Goal: Book appointment/travel/reservation

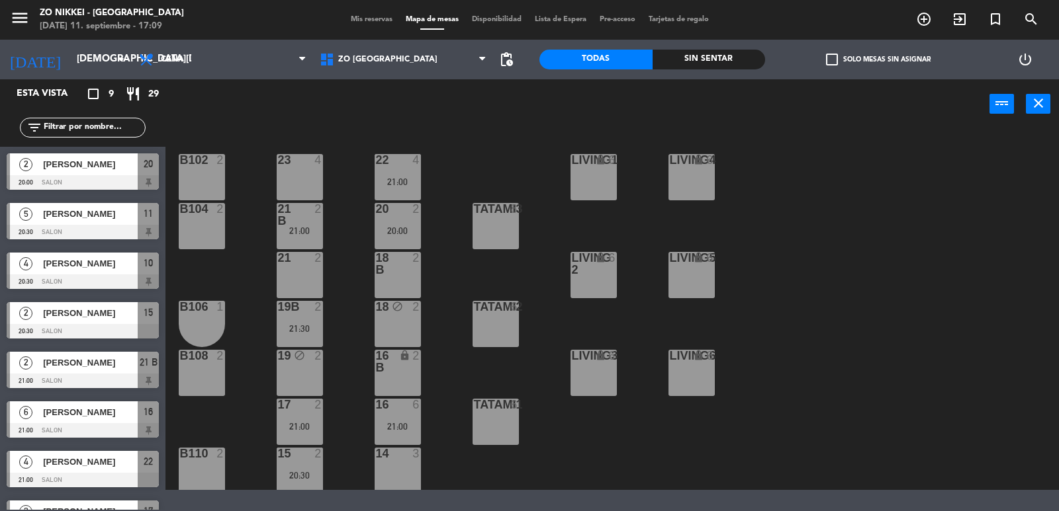
click at [404, 177] on div "21:00" at bounding box center [398, 181] width 46 height 9
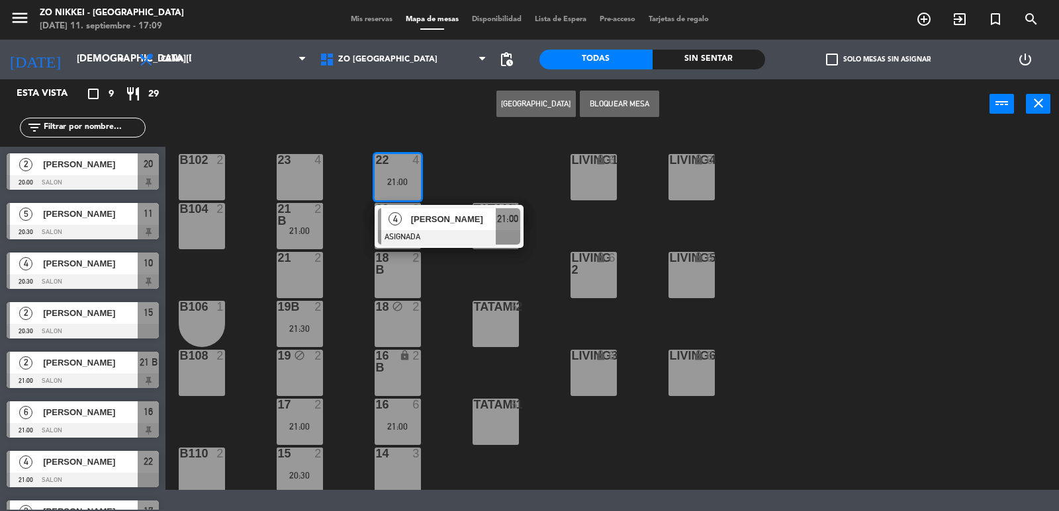
click at [478, 161] on div "22 4 21:00 4 [PERSON_NAME] ASIGNADA 21:00 23 4 B102 2 Living1 lock 6 LIVING4 lo…" at bounding box center [617, 310] width 883 height 360
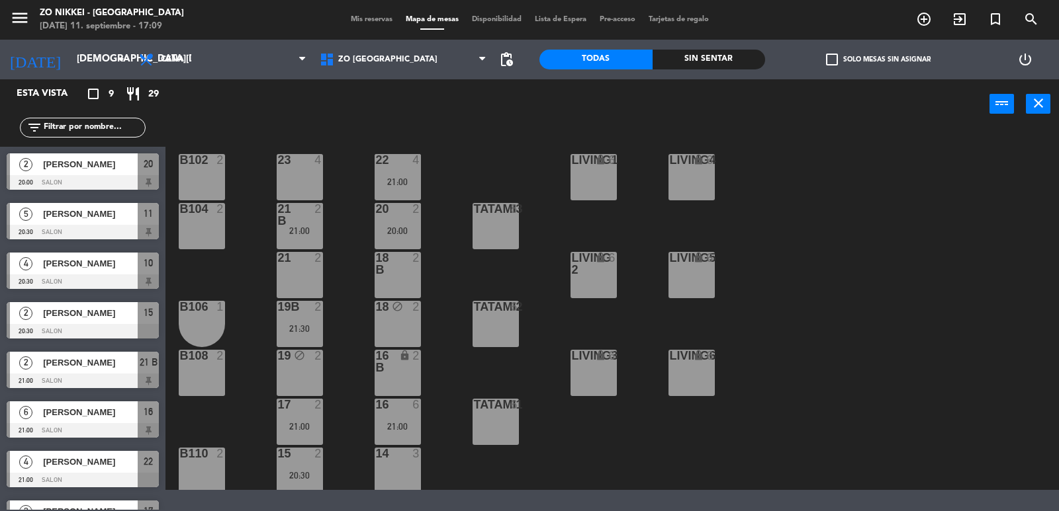
click at [314, 230] on div "21:00" at bounding box center [300, 230] width 46 height 9
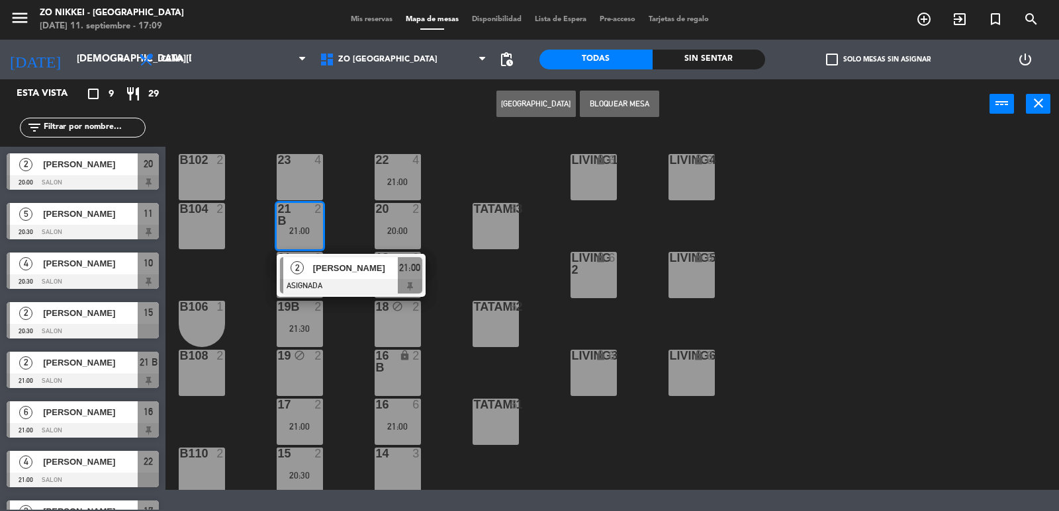
click at [349, 192] on div "22 4 21:00 23 4 B102 2 Living1 lock 6 LIVING4 lock 6 20 2 20:00 21 B 2 21:00 2 …" at bounding box center [617, 310] width 883 height 360
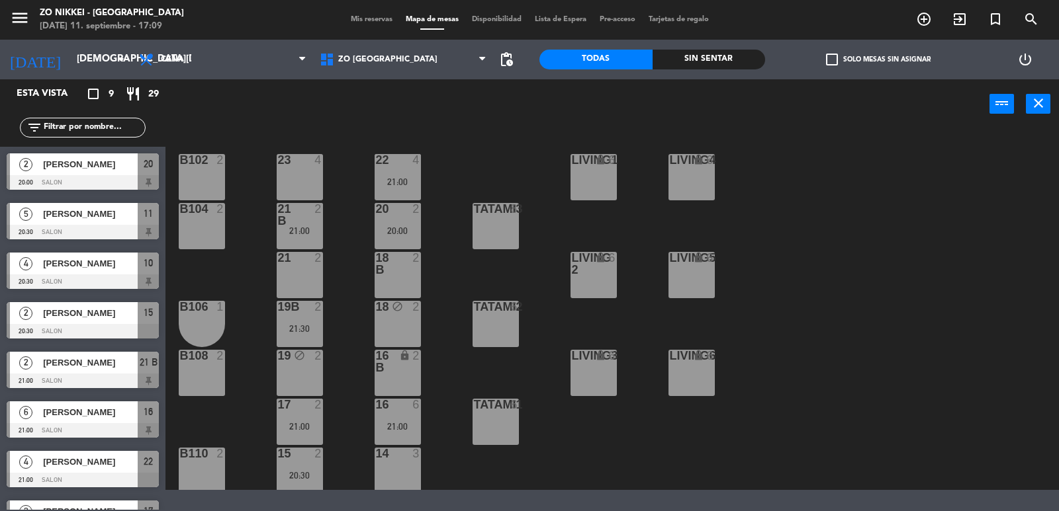
click at [383, 175] on div "22 4 21:00" at bounding box center [398, 177] width 46 height 46
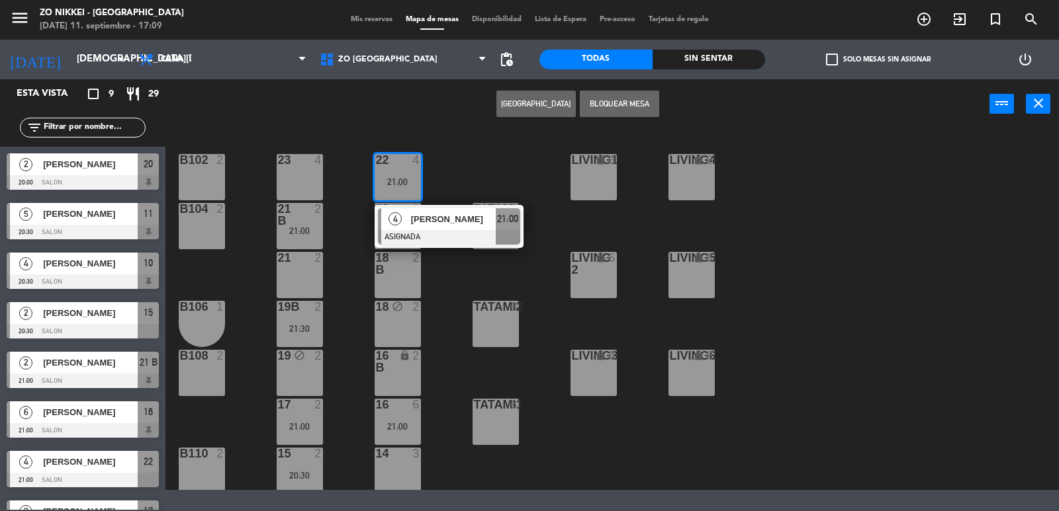
click at [457, 164] on div "22 4 21:00 4 [PERSON_NAME] ASIGNADA 21:00 23 4 B102 2 Living1 lock 6 LIVING4 lo…" at bounding box center [617, 310] width 883 height 360
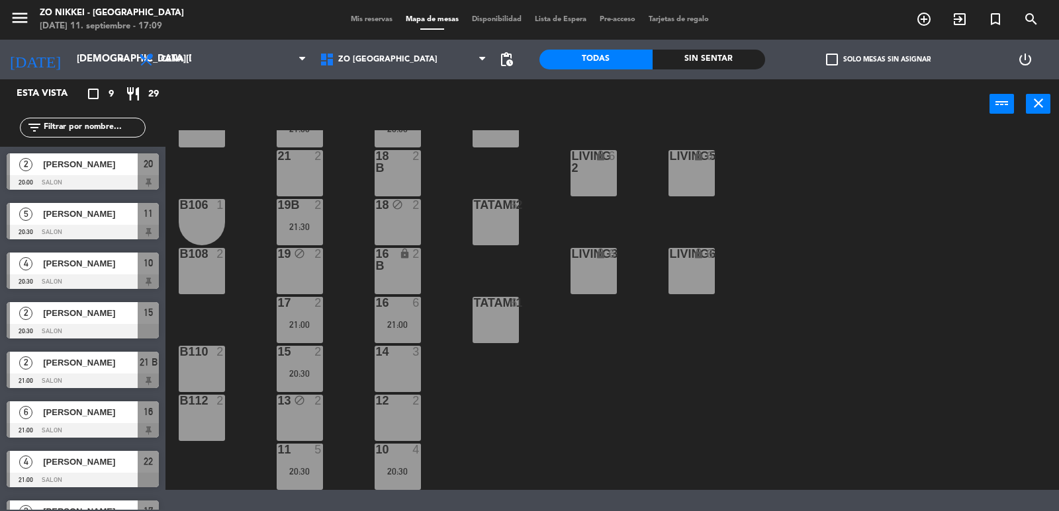
scroll to position [83, 0]
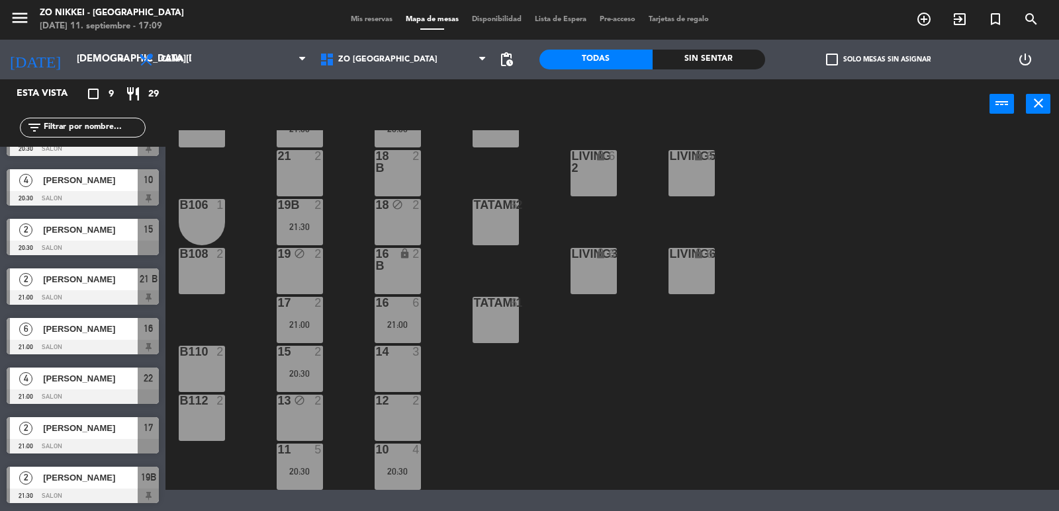
click at [80, 415] on div "2 [PERSON_NAME] 21:00 Salon 17" at bounding box center [82, 436] width 165 height 50
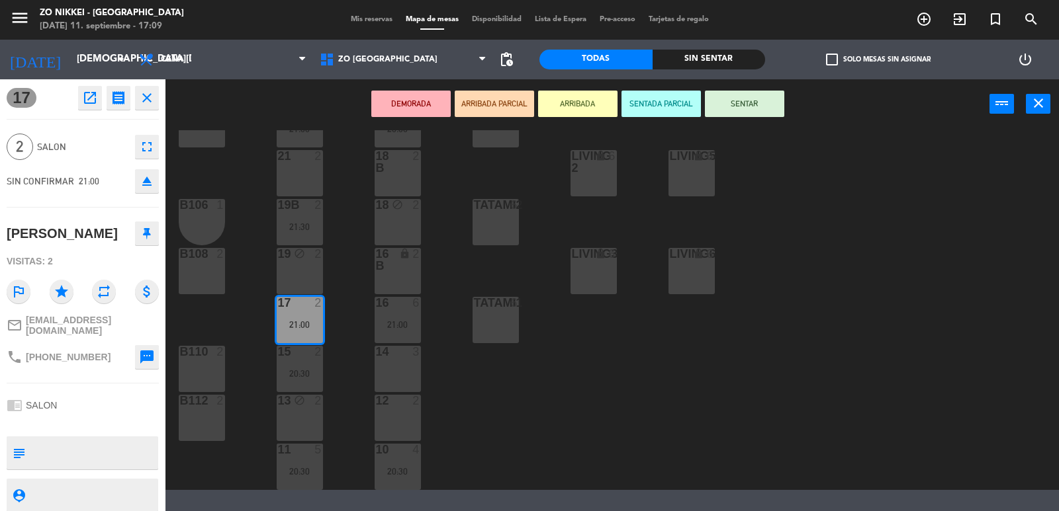
click at [257, 316] on div "22 4 21:00 23 4 B102 2 Living1 lock 6 LIVING4 lock 6 20 2 20:00 21 B 2 21:00 B1…" at bounding box center [617, 310] width 883 height 360
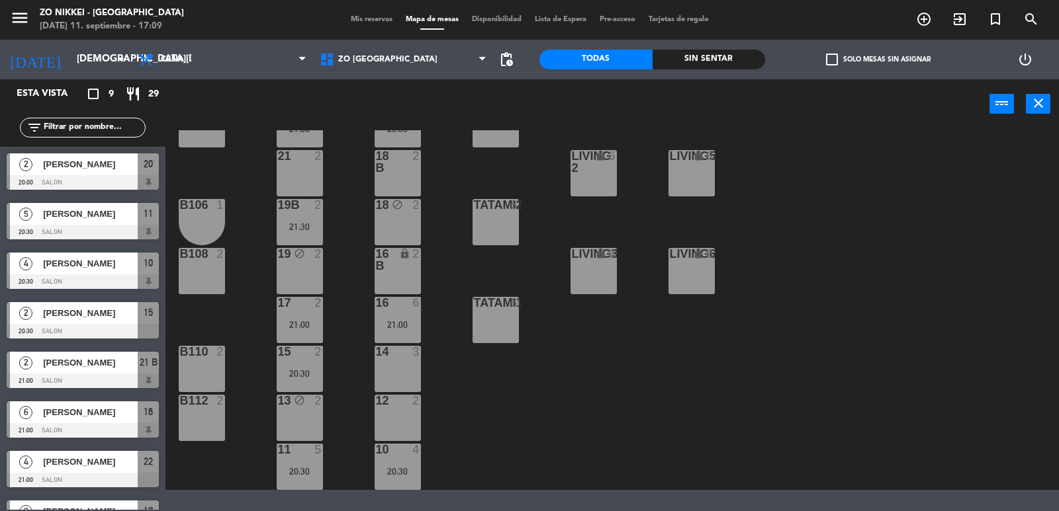
scroll to position [63, 0]
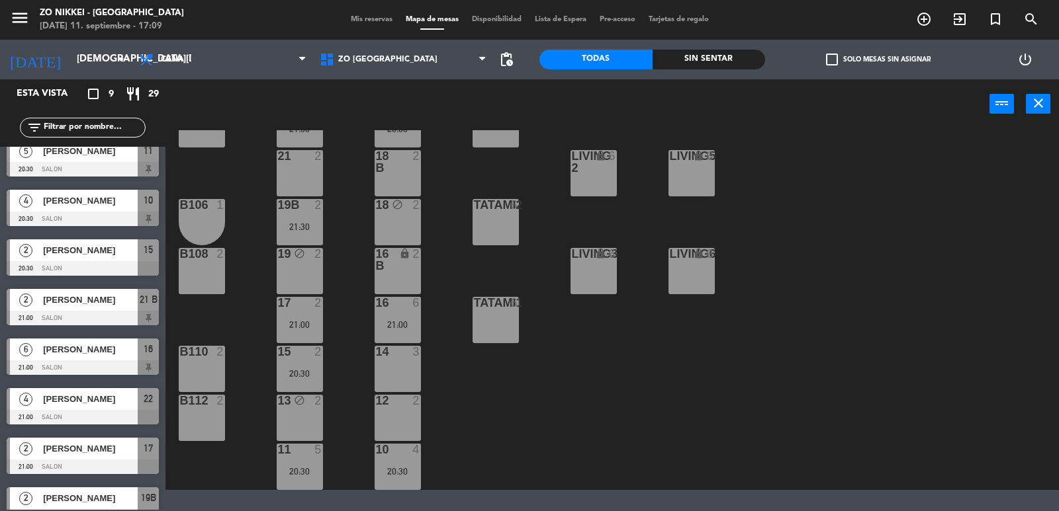
click at [66, 357] on div "[PERSON_NAME]" at bounding box center [90, 350] width 96 height 22
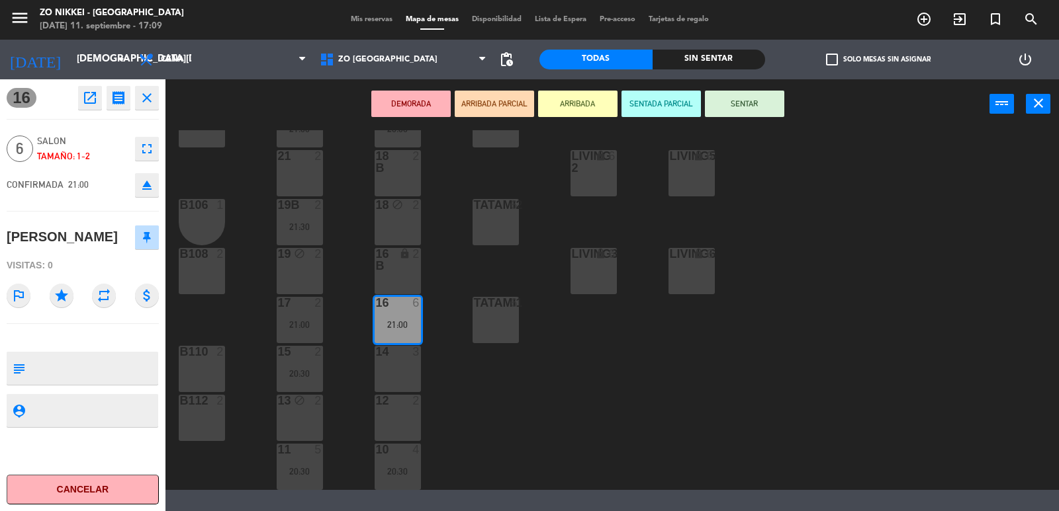
click at [245, 303] on div "22 4 21:00 23 4 B102 2 Living1 lock 6 LIVING4 lock 6 20 2 20:00 21 B 2 21:00 B1…" at bounding box center [617, 310] width 883 height 360
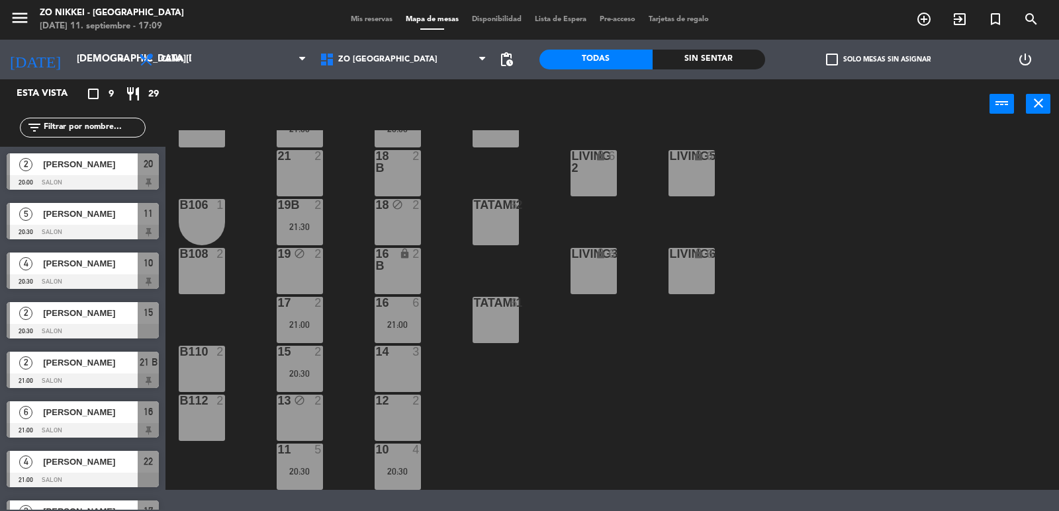
click at [88, 275] on div at bounding box center [83, 282] width 152 height 15
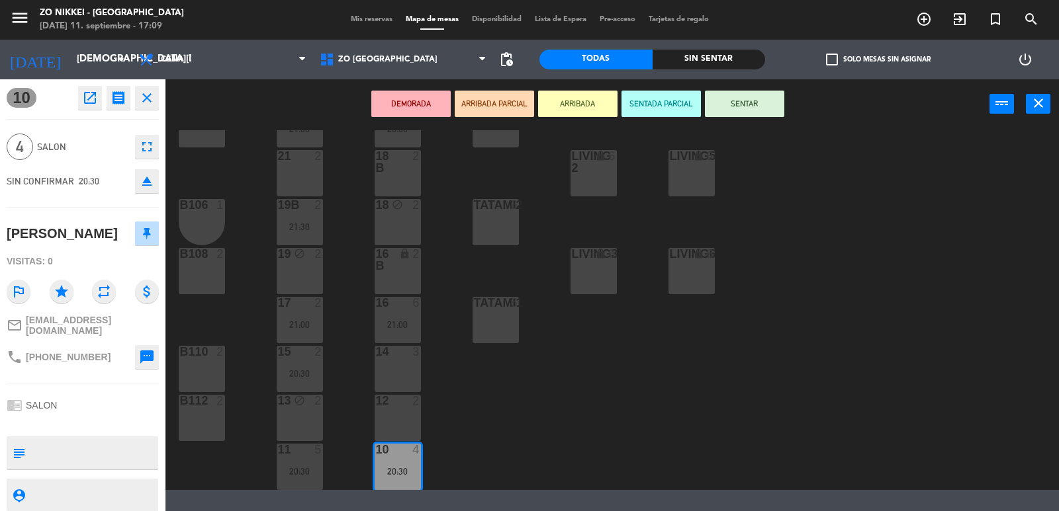
click at [240, 300] on div "22 4 21:00 23 4 B102 2 Living1 lock 6 LIVING4 lock 6 20 2 20:00 21 B 2 21:00 B1…" at bounding box center [617, 310] width 883 height 360
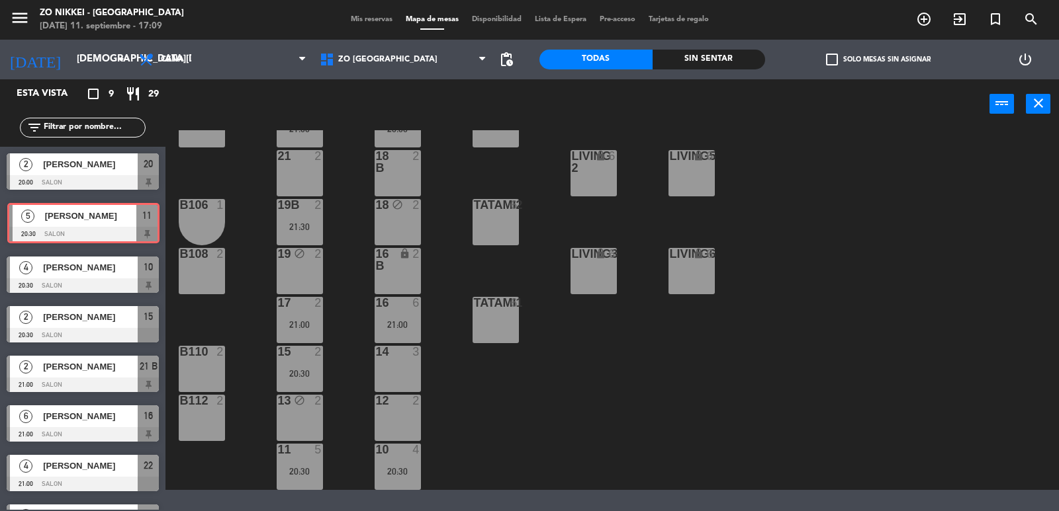
click at [68, 232] on div "5 [PERSON_NAME] 20:30 Salon 11 5 [PERSON_NAME] 20:30 Salon 11" at bounding box center [82, 224] width 165 height 54
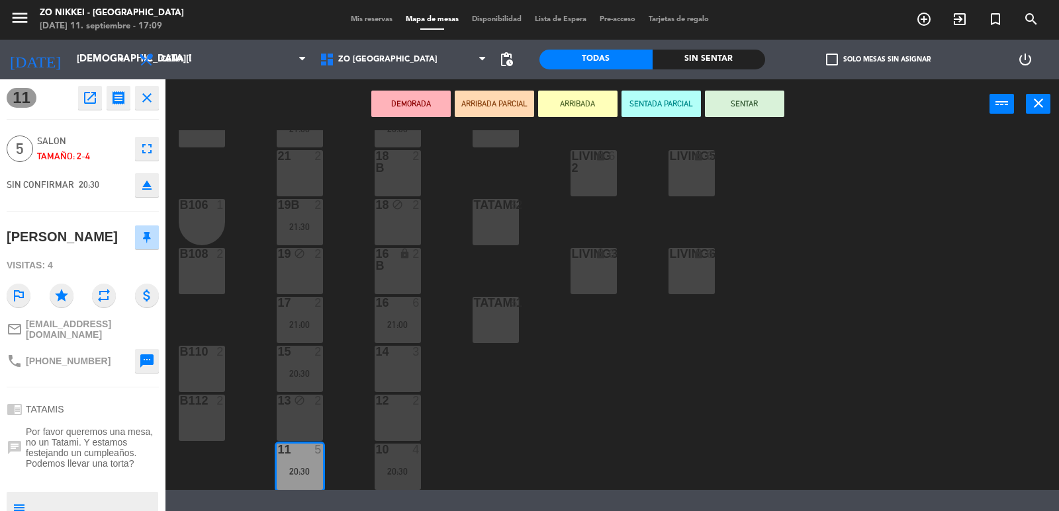
scroll to position [87, 0]
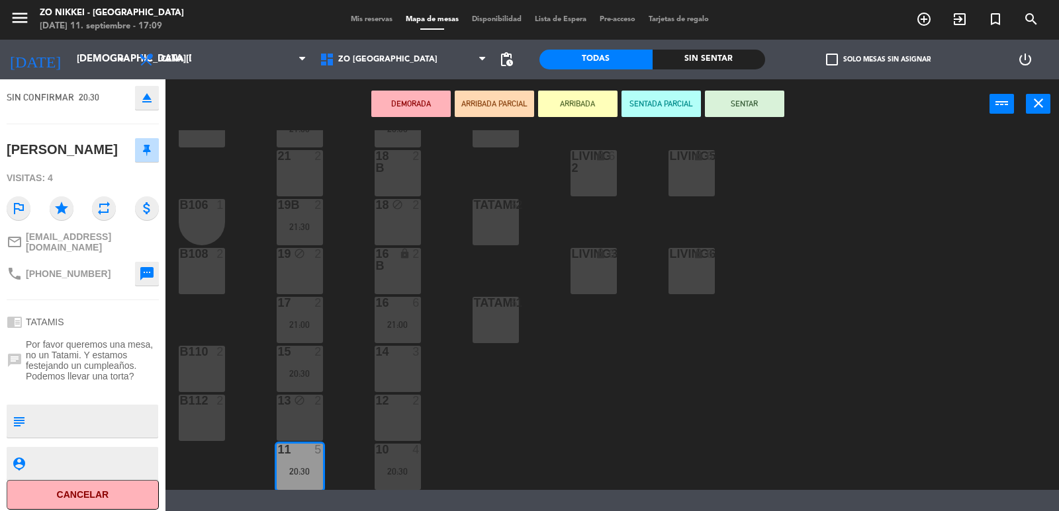
click at [535, 410] on div "22 4 21:00 23 4 B102 2 Living1 lock 6 LIVING4 lock 6 20 2 20:00 21 B 2 21:00 B1…" at bounding box center [617, 310] width 883 height 360
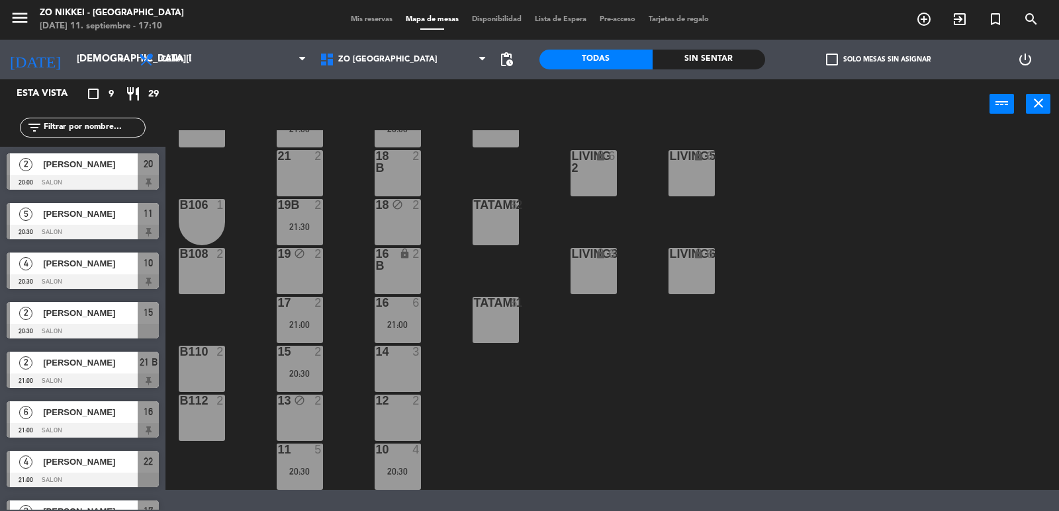
drag, startPoint x: 516, startPoint y: 416, endPoint x: 482, endPoint y: 431, distance: 37.0
click at [516, 417] on div "22 4 21:00 23 4 B102 2 Living1 lock 6 LIVING4 lock 6 20 2 20:00 21 B 2 21:00 B1…" at bounding box center [617, 310] width 883 height 360
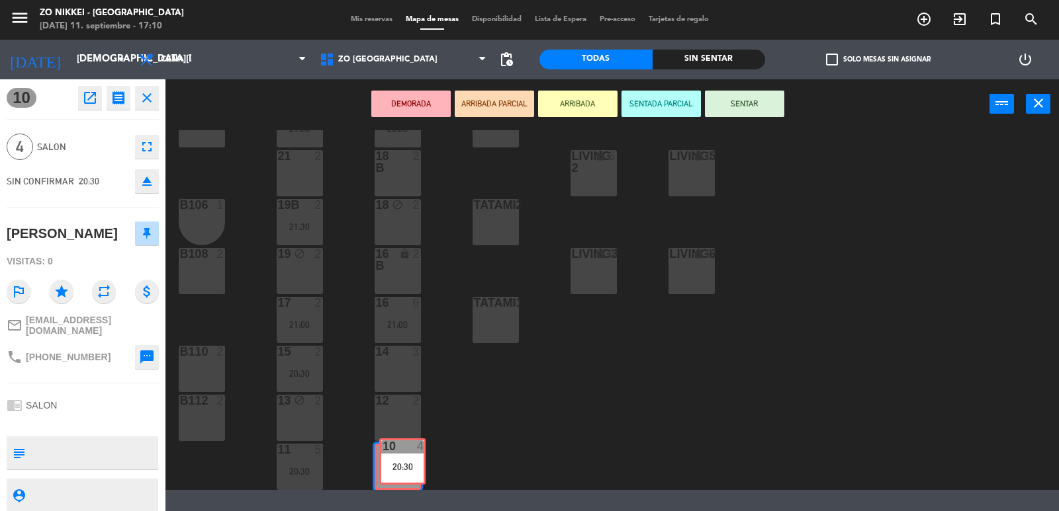
click at [397, 464] on div "10 4 20:30 10 4 20:30" at bounding box center [398, 467] width 46 height 46
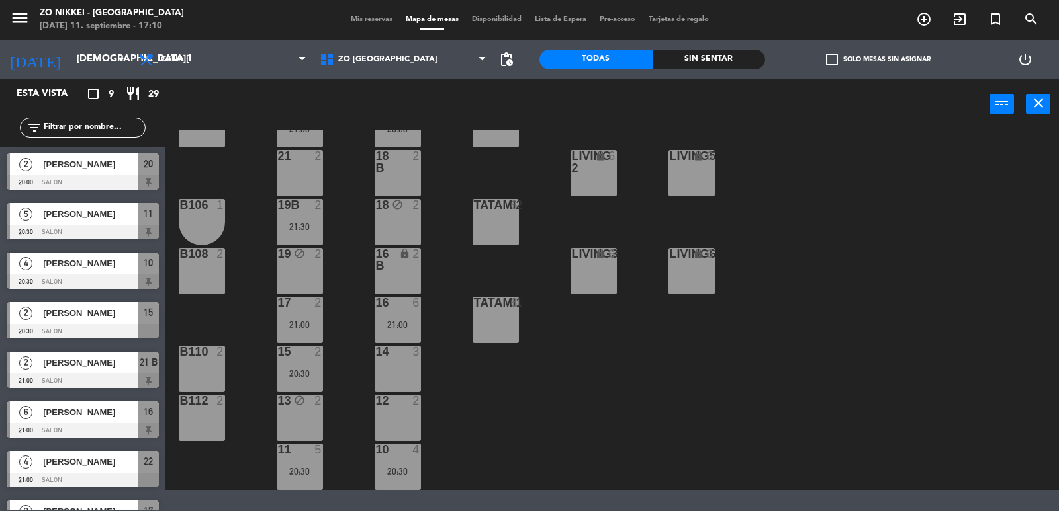
click at [479, 434] on div "22 4 21:00 23 4 B102 2 Living1 lock 6 LIVING4 lock 6 20 2 20:00 21 B 2 21:00 B1…" at bounding box center [617, 310] width 883 height 360
click at [410, 455] on div "4" at bounding box center [419, 450] width 22 height 12
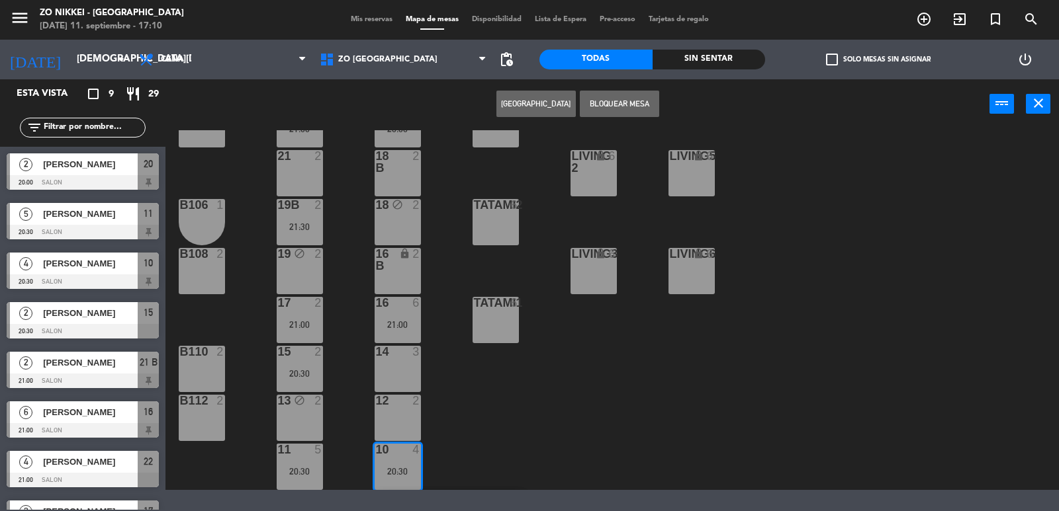
click at [482, 414] on div "22 4 21:00 23 4 B102 2 Living1 lock 6 LIVING4 lock 6 20 2 20:00 21 B 2 21:00 B1…" at bounding box center [617, 310] width 883 height 360
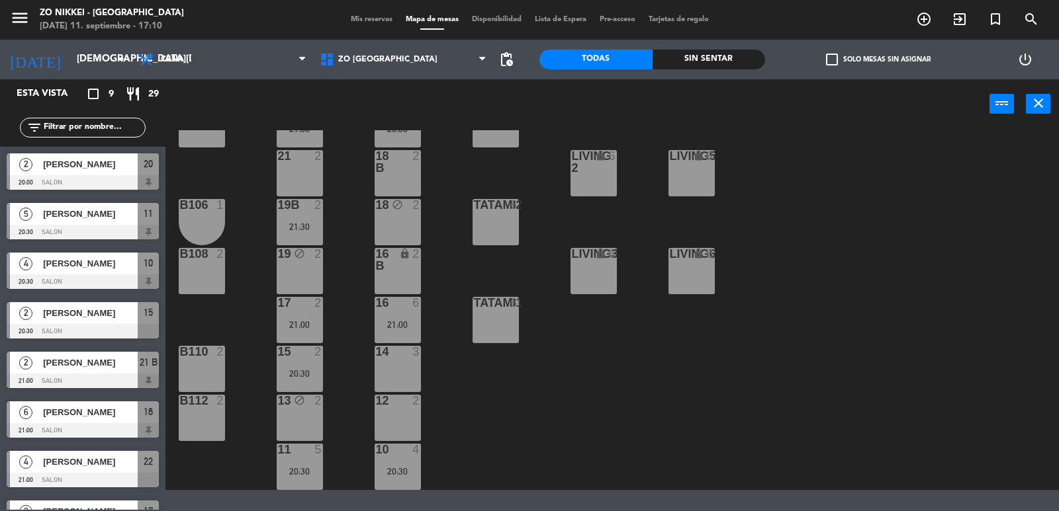
click at [92, 322] on div "[PERSON_NAME]" at bounding box center [90, 313] width 96 height 22
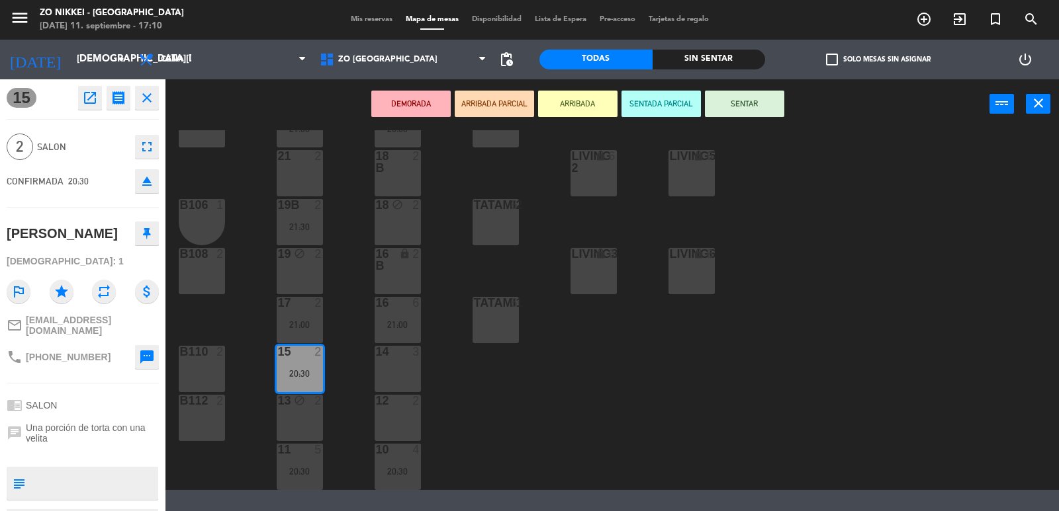
click at [253, 417] on div "22 4 21:00 23 4 B102 2 Living1 lock 6 LIVING4 lock 6 20 2 20:00 21 B 2 21:00 B1…" at bounding box center [617, 310] width 883 height 360
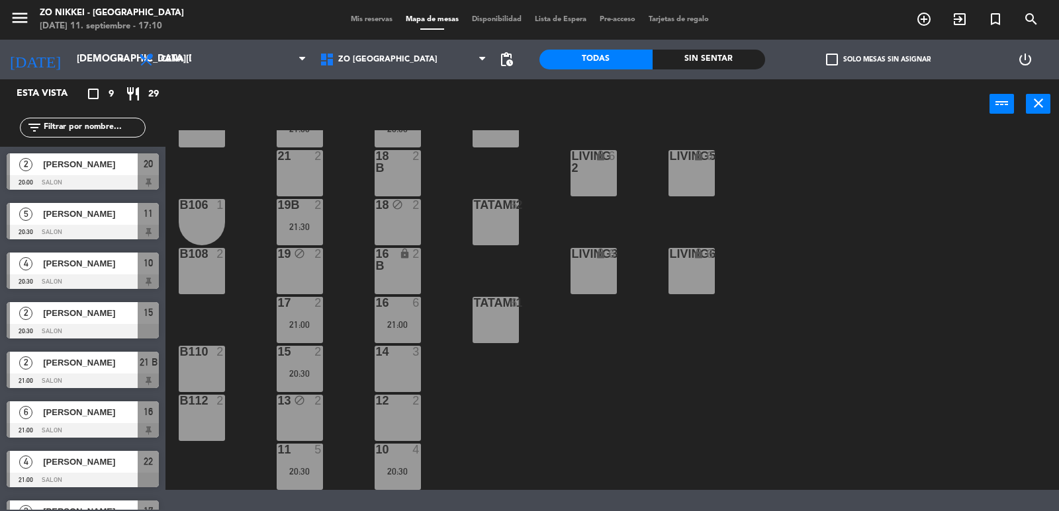
click at [71, 313] on span "[PERSON_NAME]" at bounding box center [90, 313] width 95 height 14
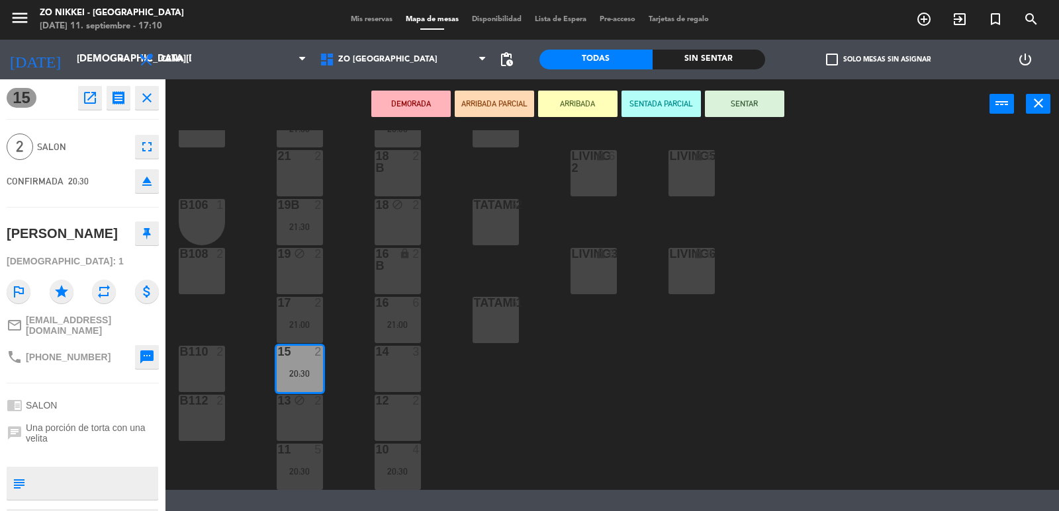
click at [238, 320] on div "22 4 21:00 23 4 B102 2 Living1 lock 6 LIVING4 lock 6 20 2 20:00 21 B 2 21:00 B1…" at bounding box center [617, 310] width 883 height 360
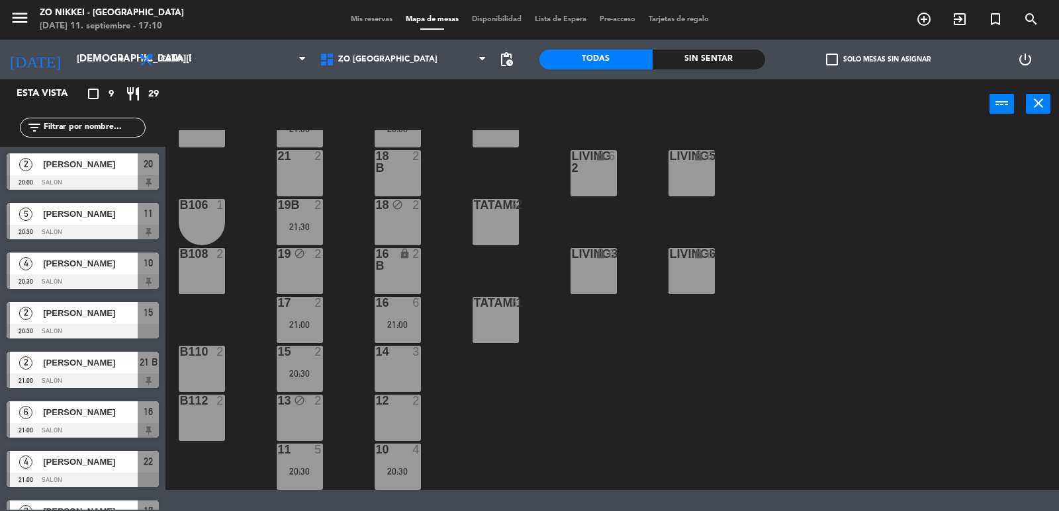
click at [83, 257] on span "[PERSON_NAME]" at bounding box center [90, 264] width 95 height 14
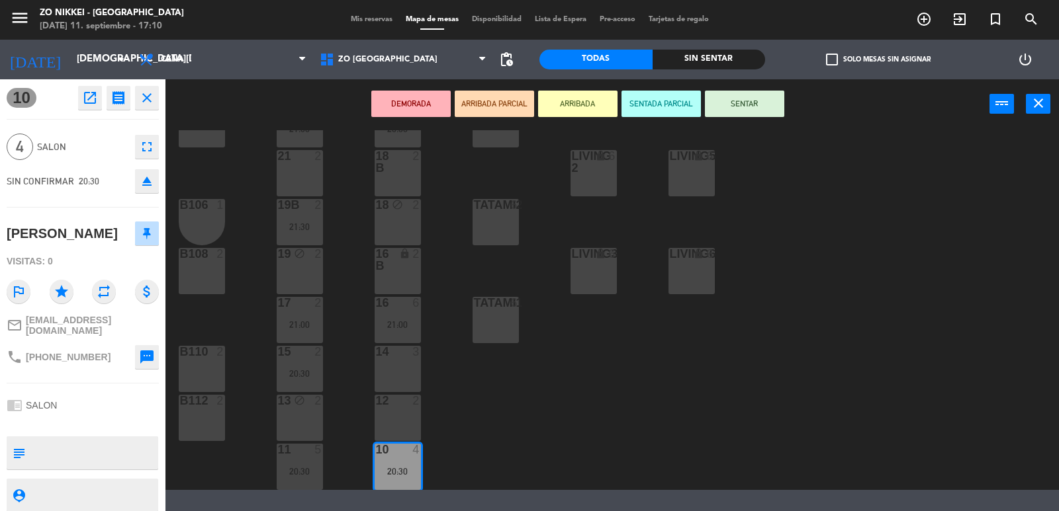
click at [214, 346] on div "2" at bounding box center [223, 352] width 22 height 12
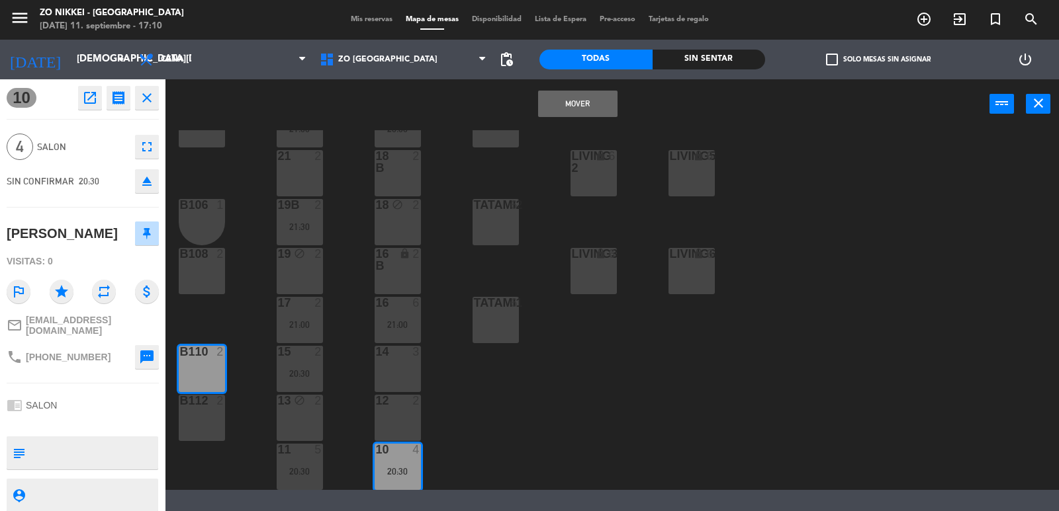
click at [223, 317] on div "22 4 21:00 23 4 B102 2 Living1 lock 6 LIVING4 lock 6 20 2 20:00 21 B 2 21:00 B1…" at bounding box center [617, 310] width 883 height 360
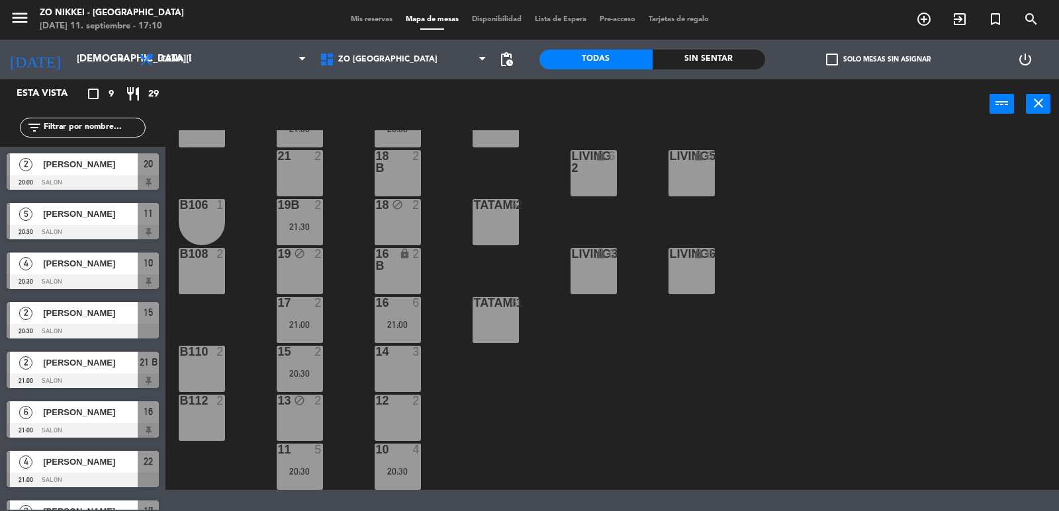
click at [77, 232] on div at bounding box center [83, 232] width 152 height 15
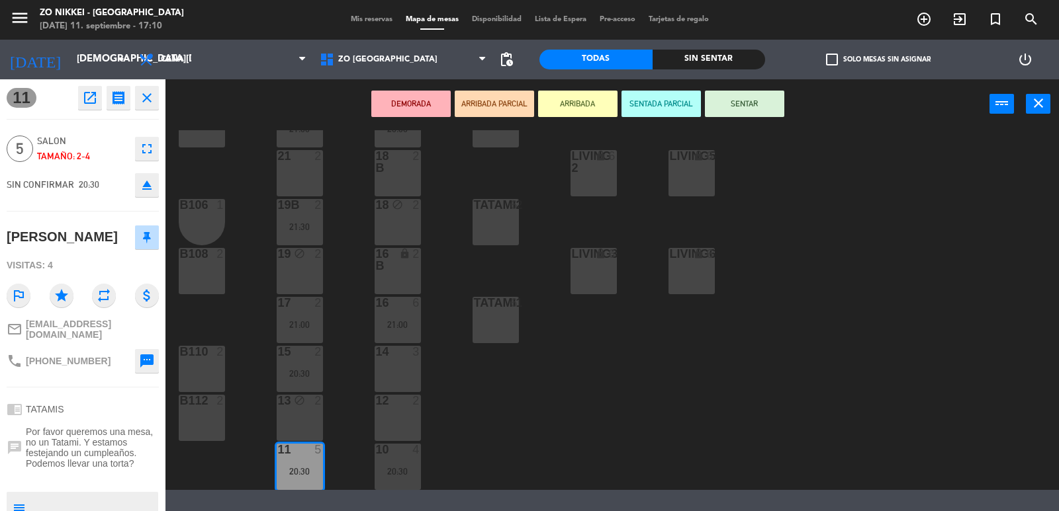
click at [239, 317] on div "22 4 21:00 23 4 B102 2 Living1 lock 6 LIVING4 lock 6 20 2 20:00 21 B 2 21:00 B1…" at bounding box center [617, 310] width 883 height 360
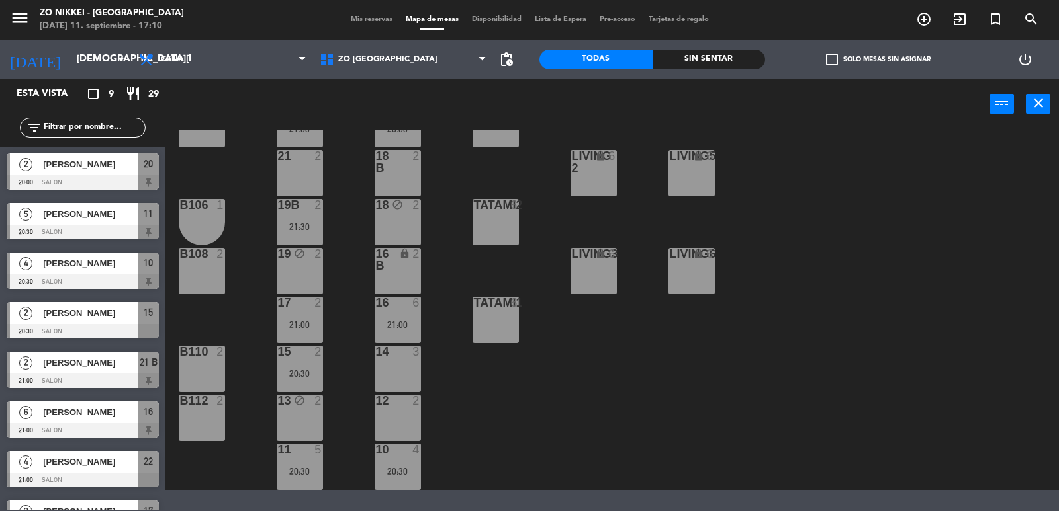
click at [94, 179] on div at bounding box center [83, 182] width 152 height 15
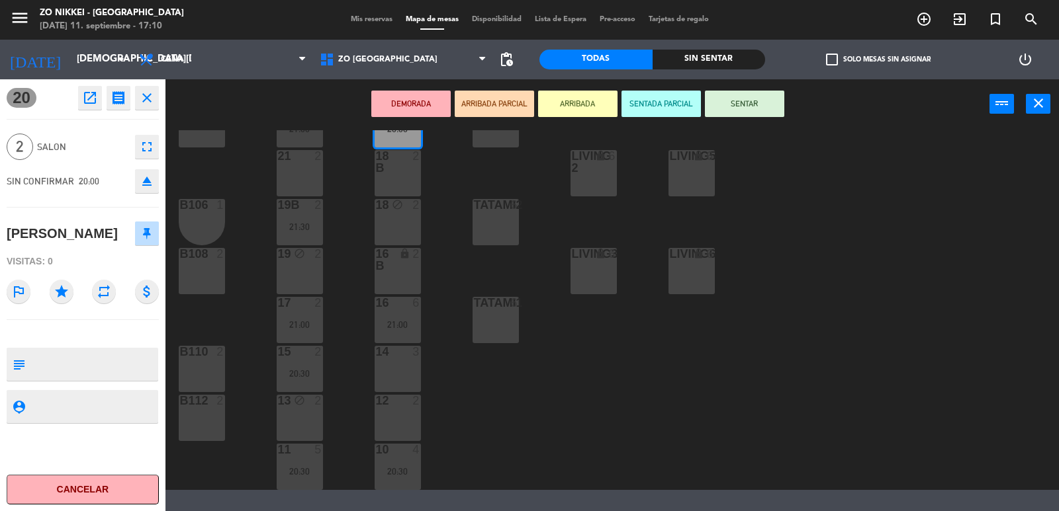
click at [249, 316] on div "22 4 21:00 23 4 B102 2 Living1 lock 6 LIVING4 lock 6 20 2 20:00 21 B 2 21:00 B1…" at bounding box center [617, 310] width 883 height 360
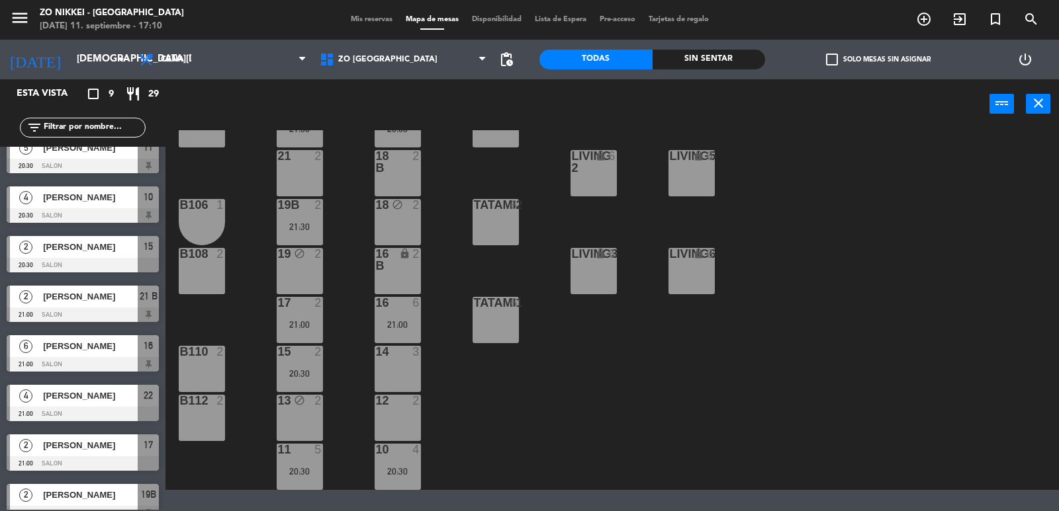
scroll to position [83, 0]
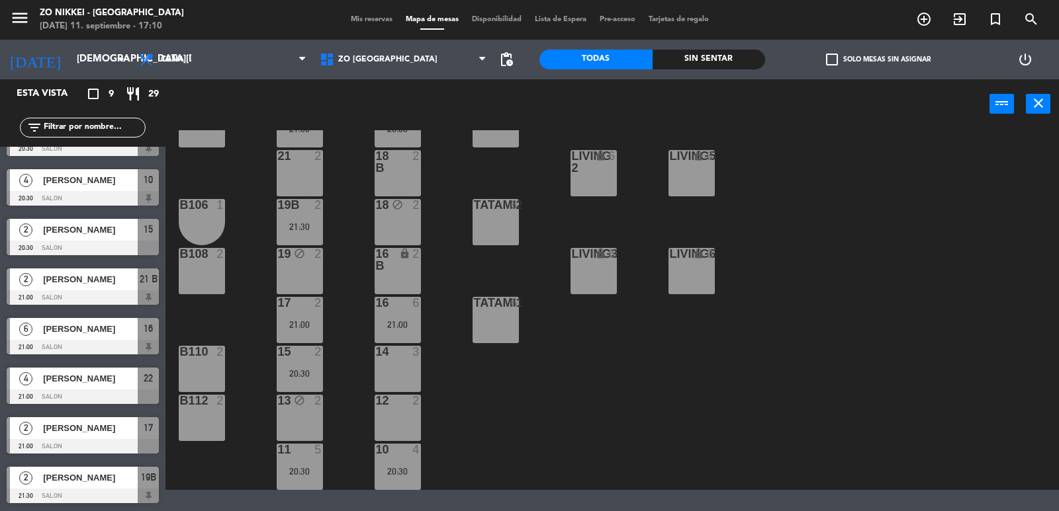
click at [70, 329] on span "[PERSON_NAME]" at bounding box center [90, 329] width 95 height 14
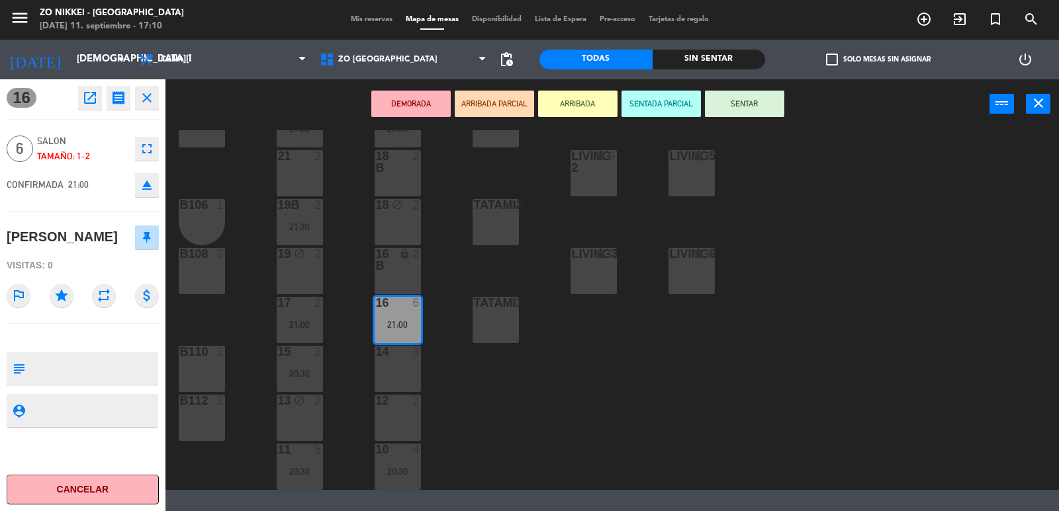
click at [213, 314] on div "22 4 21:00 23 4 B102 2 Living1 lock 6 LIVING4 lock 6 20 2 20:00 21 B 2 21:00 B1…" at bounding box center [617, 310] width 883 height 360
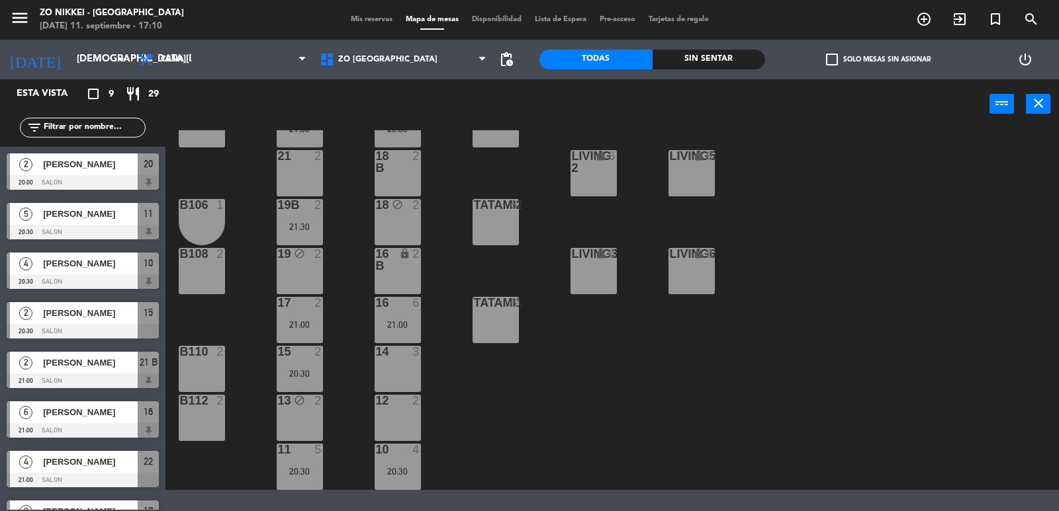
click at [67, 369] on span "[PERSON_NAME]" at bounding box center [90, 363] width 95 height 14
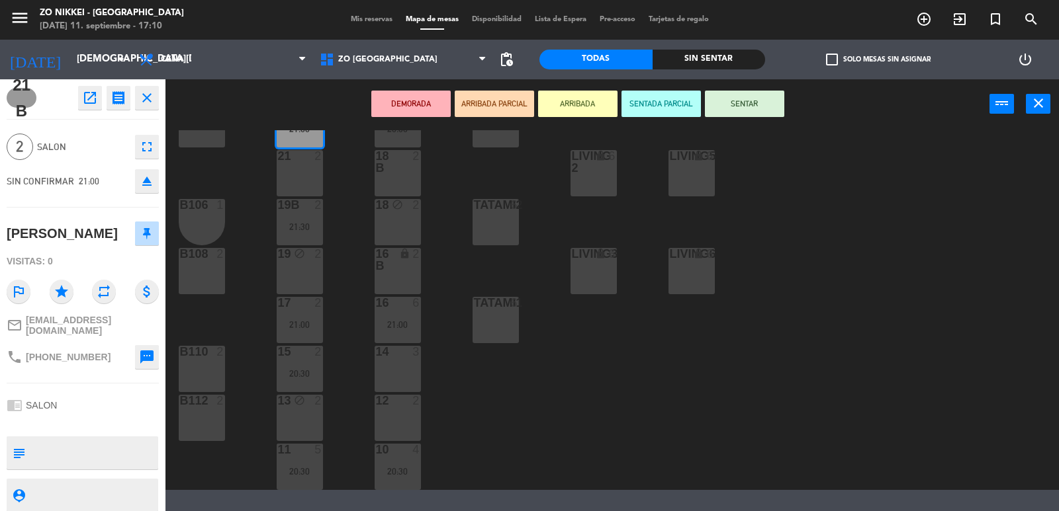
click at [227, 312] on div "22 4 21:00 23 4 B102 2 Living1 lock 6 LIVING4 lock 6 20 2 20:00 21 B 2 21:00 B1…" at bounding box center [617, 310] width 883 height 360
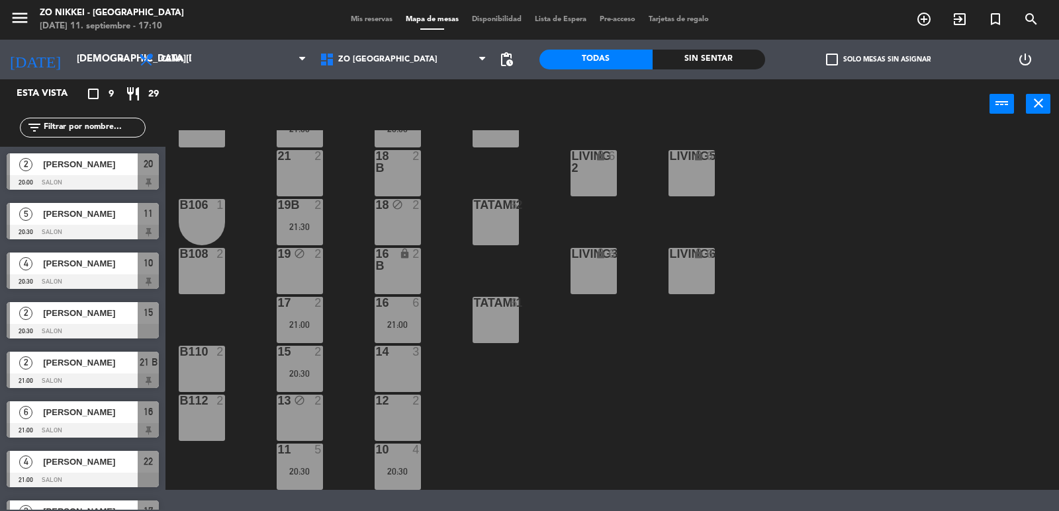
click at [87, 427] on div at bounding box center [83, 430] width 152 height 15
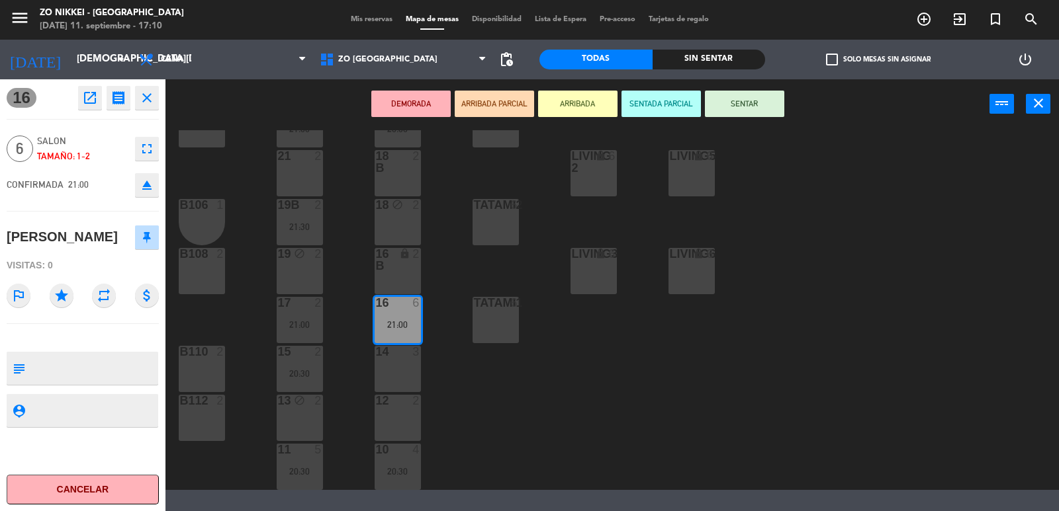
click at [243, 314] on div "22 4 21:00 23 4 B102 2 Living1 lock 6 LIVING4 lock 6 20 2 20:00 21 B 2 21:00 B1…" at bounding box center [617, 310] width 883 height 360
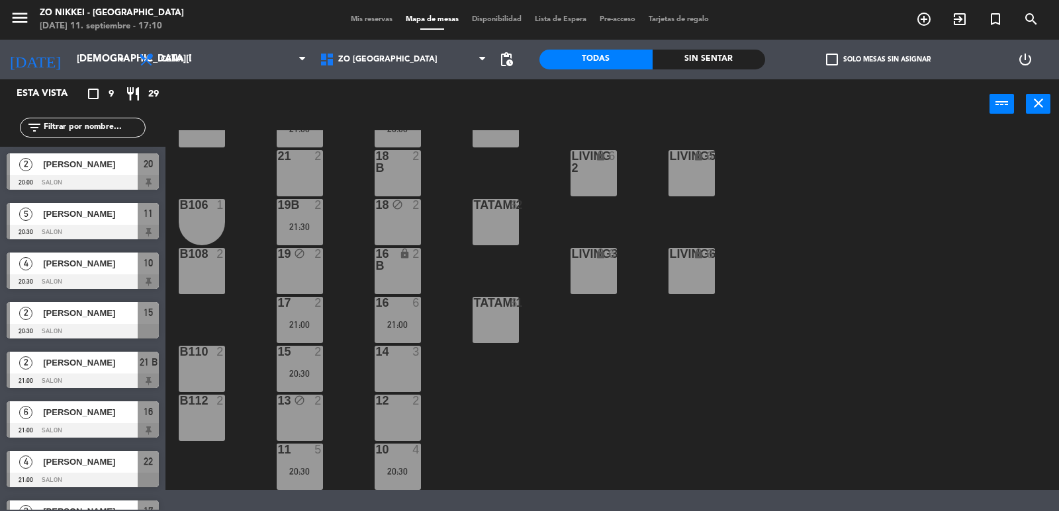
scroll to position [66, 0]
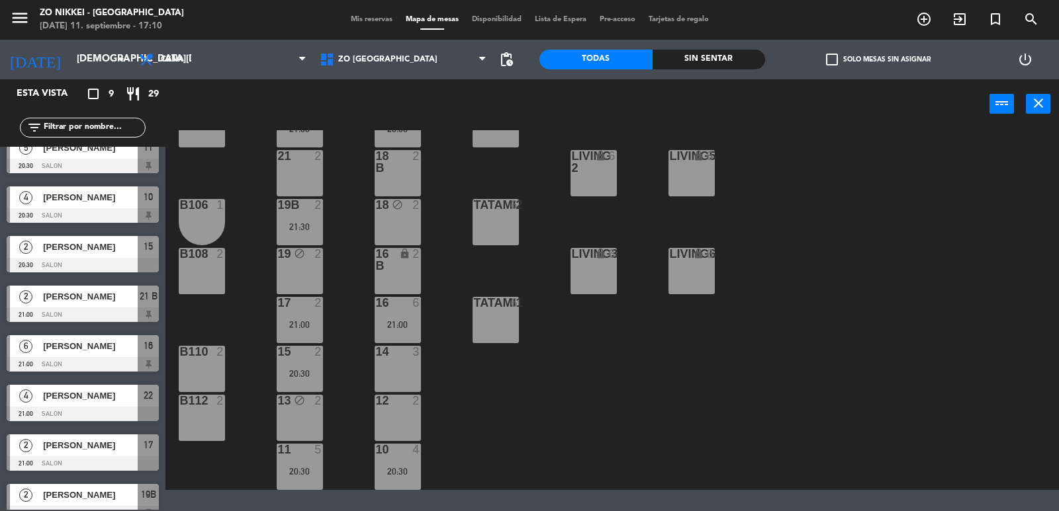
click at [75, 400] on span "[PERSON_NAME]" at bounding box center [90, 396] width 95 height 14
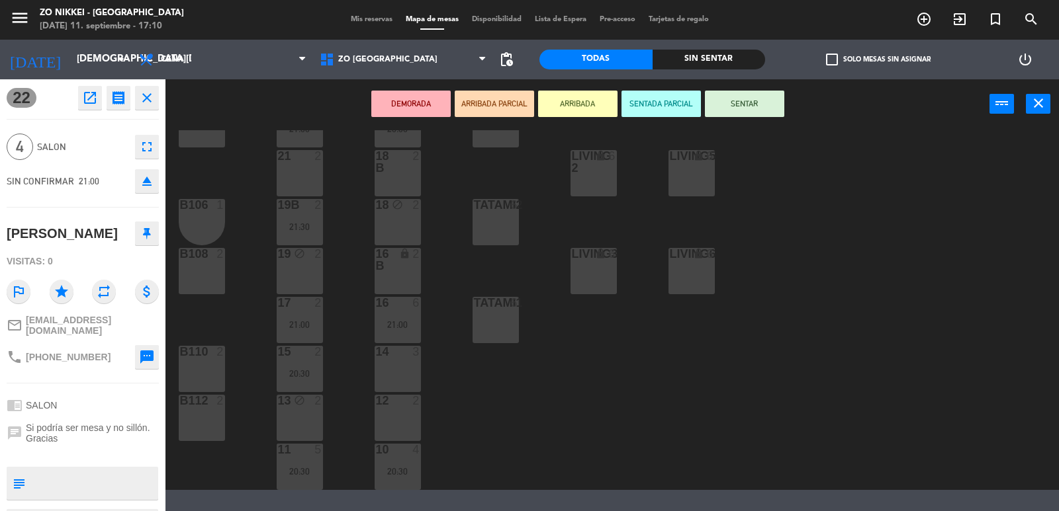
click at [237, 321] on div "22 4 21:00 23 4 B102 2 Living1 lock 6 LIVING4 lock 6 20 2 20:00 21 B 2 21:00 B1…" at bounding box center [617, 310] width 883 height 360
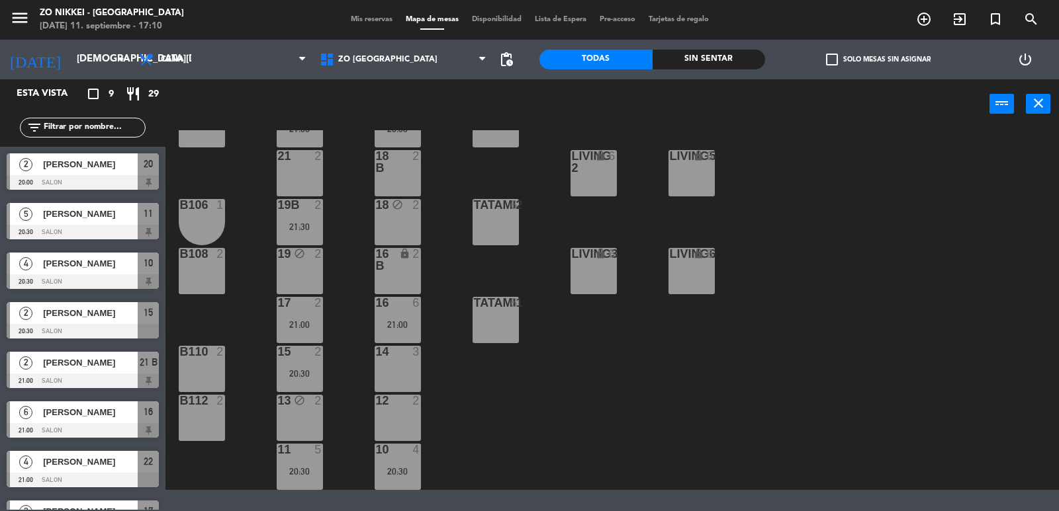
scroll to position [13, 0]
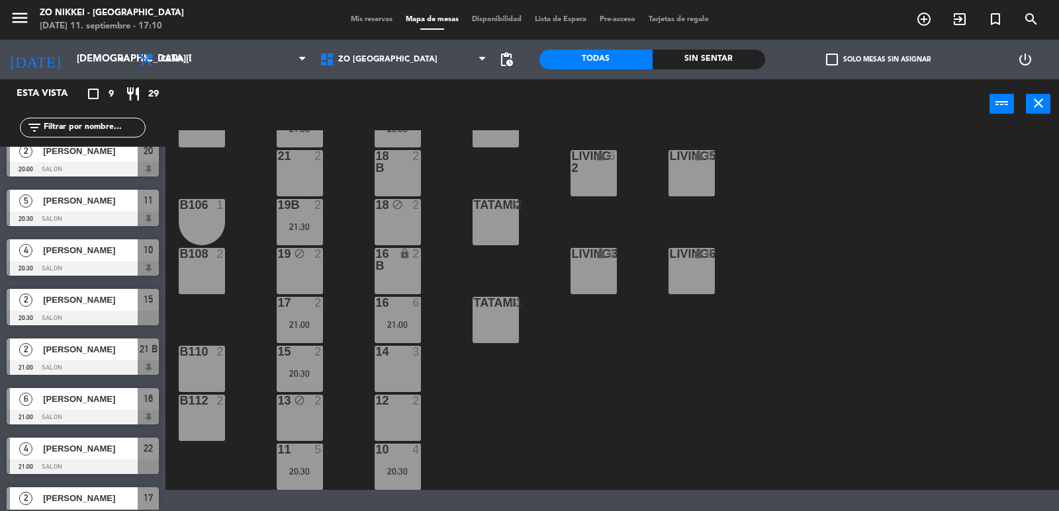
click at [100, 341] on div "[PERSON_NAME]" at bounding box center [90, 350] width 96 height 22
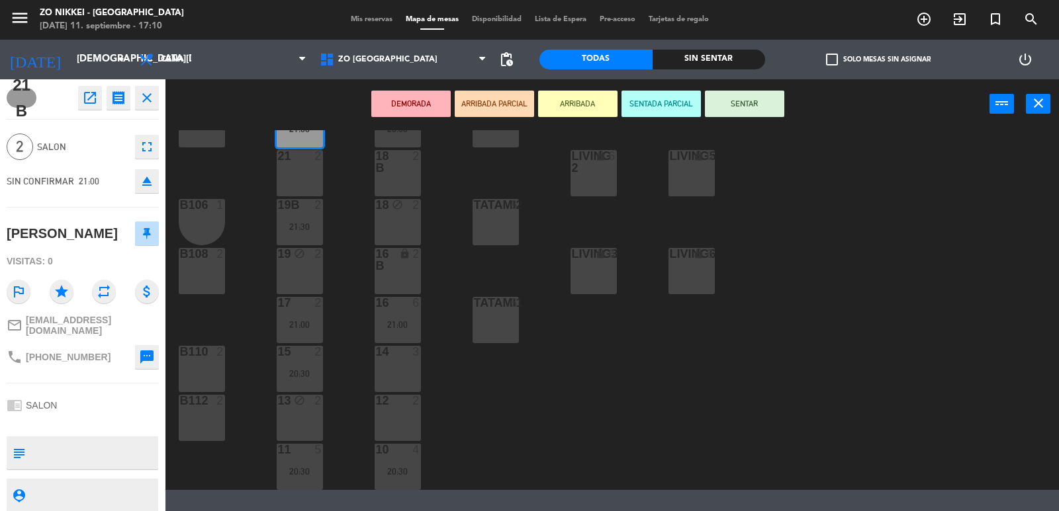
click at [206, 323] on div "22 4 21:00 23 4 B102 2 Living1 lock 6 LIVING4 lock 6 20 2 20:00 21 B 2 21:00 B1…" at bounding box center [617, 310] width 883 height 360
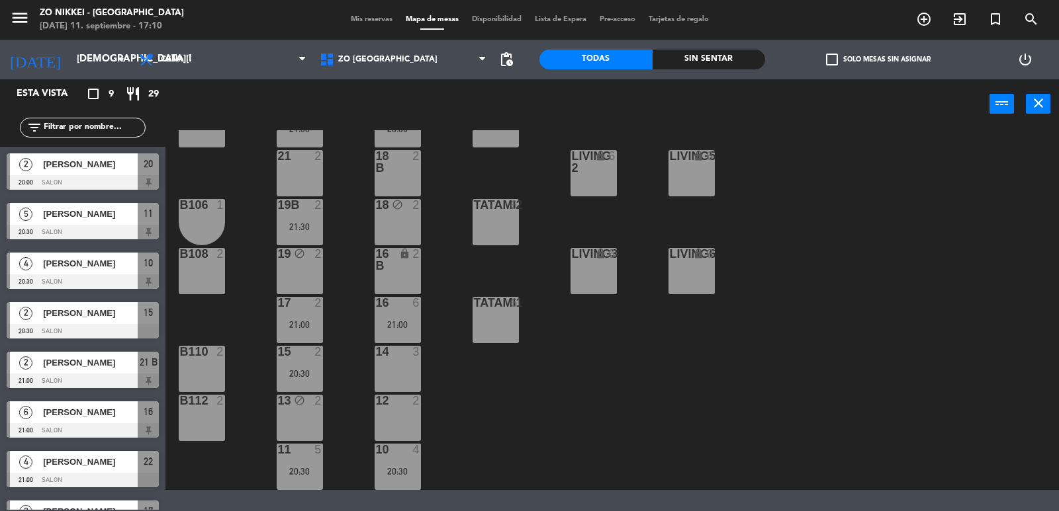
click at [54, 410] on div "6 [PERSON_NAME] 21:00 Salon 16" at bounding box center [82, 420] width 165 height 50
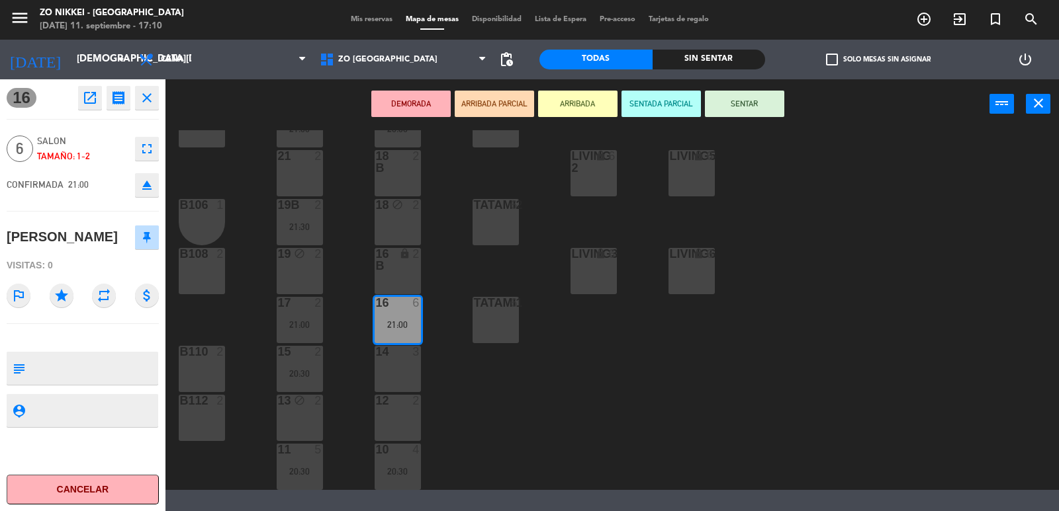
click at [215, 326] on div "22 4 21:00 23 4 B102 2 Living1 lock 6 LIVING4 lock 6 20 2 20:00 21 B 2 21:00 B1…" at bounding box center [617, 310] width 883 height 360
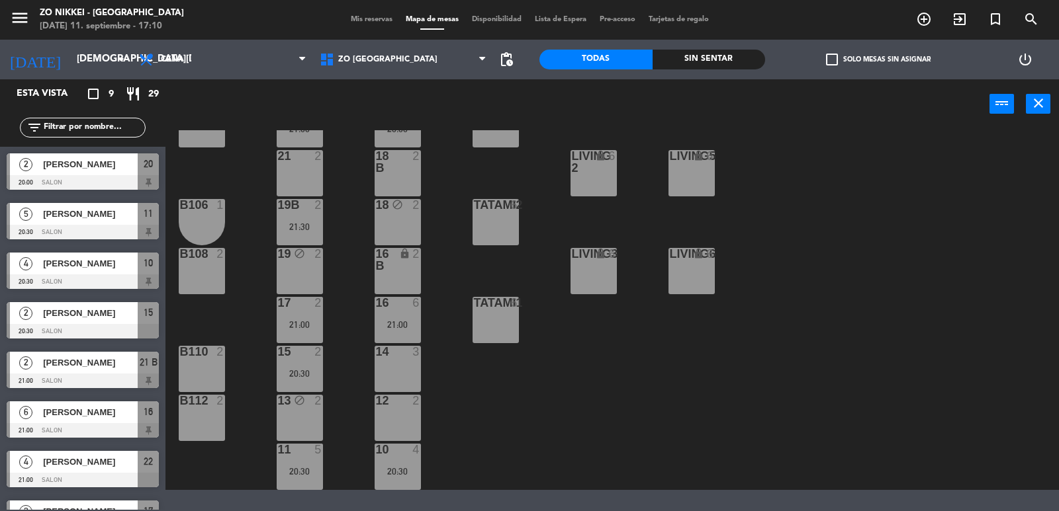
click at [85, 465] on span "[PERSON_NAME]" at bounding box center [90, 462] width 95 height 14
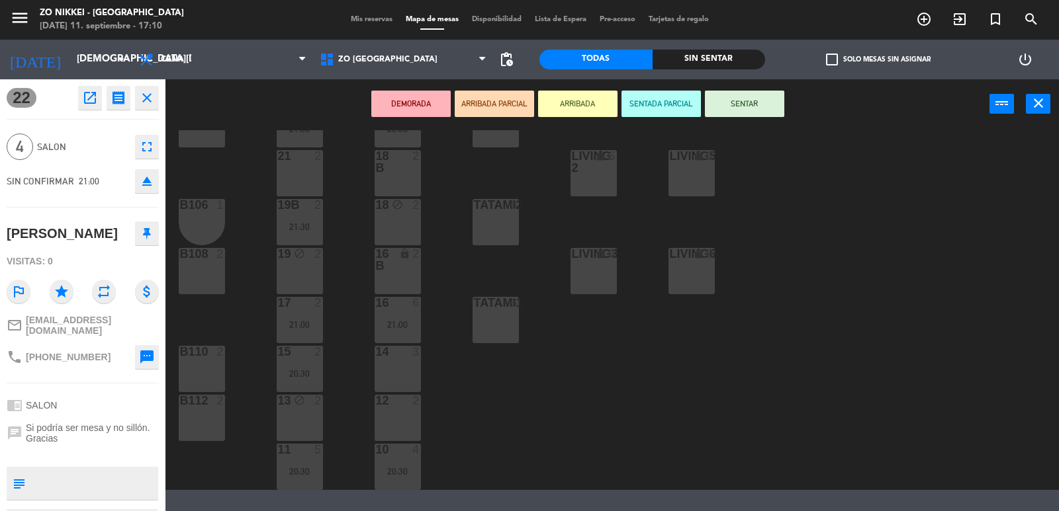
click at [209, 322] on div "22 4 21:00 23 4 B102 2 Living1 lock 6 LIVING4 lock 6 20 2 20:00 21 B 2 21:00 B1…" at bounding box center [617, 310] width 883 height 360
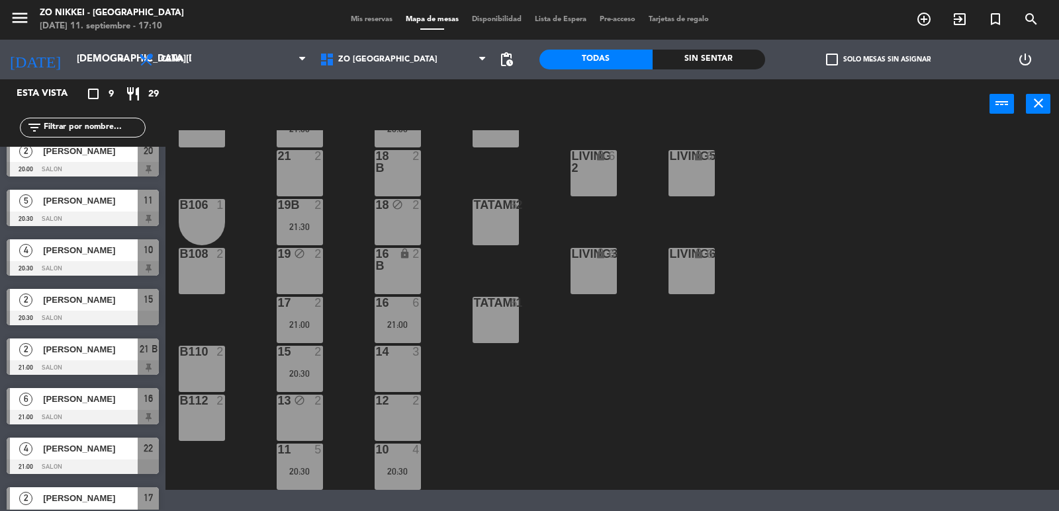
scroll to position [79, 0]
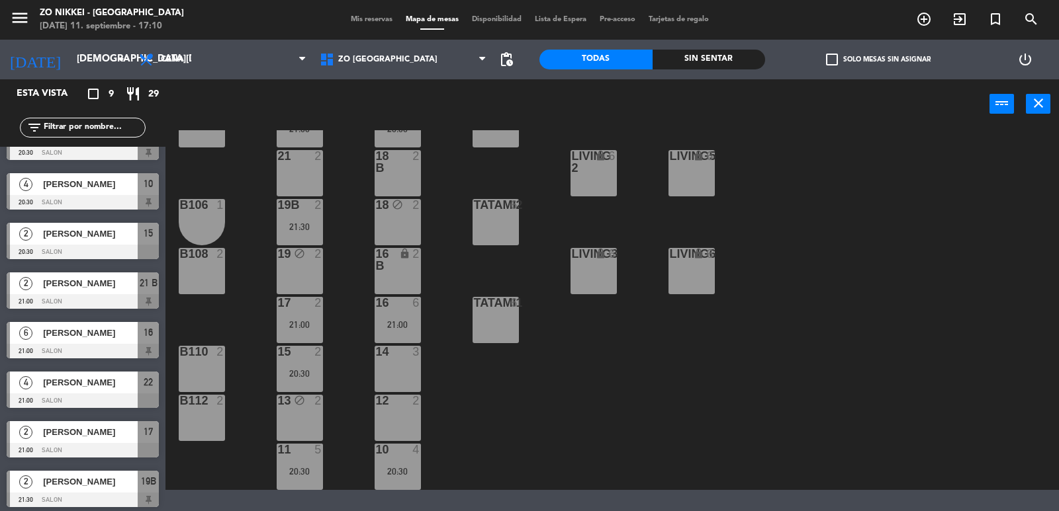
click at [113, 430] on span "[PERSON_NAME]" at bounding box center [90, 432] width 95 height 14
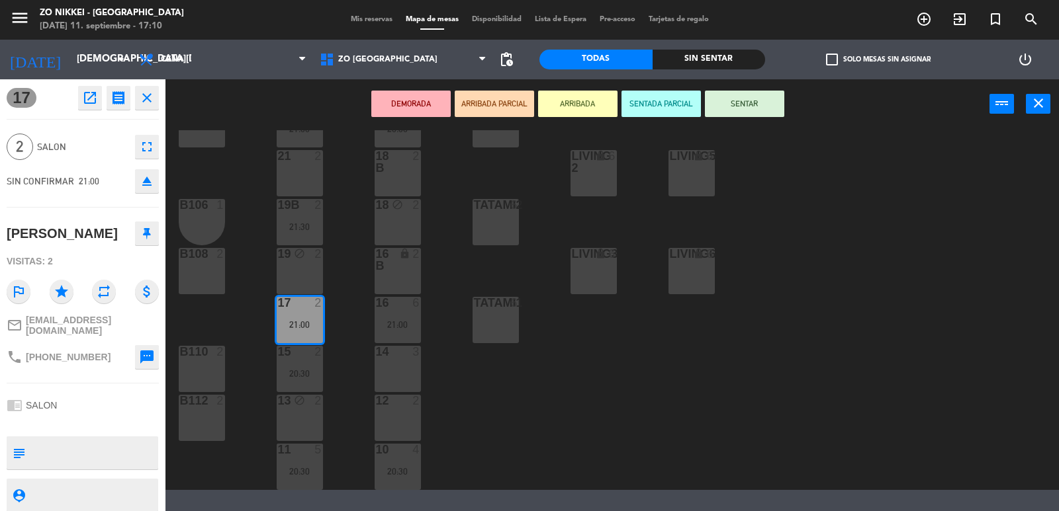
click at [244, 343] on div "22 4 21:00 23 4 B102 2 Living1 lock 6 LIVING4 lock 6 20 2 20:00 21 B 2 21:00 B1…" at bounding box center [617, 310] width 883 height 360
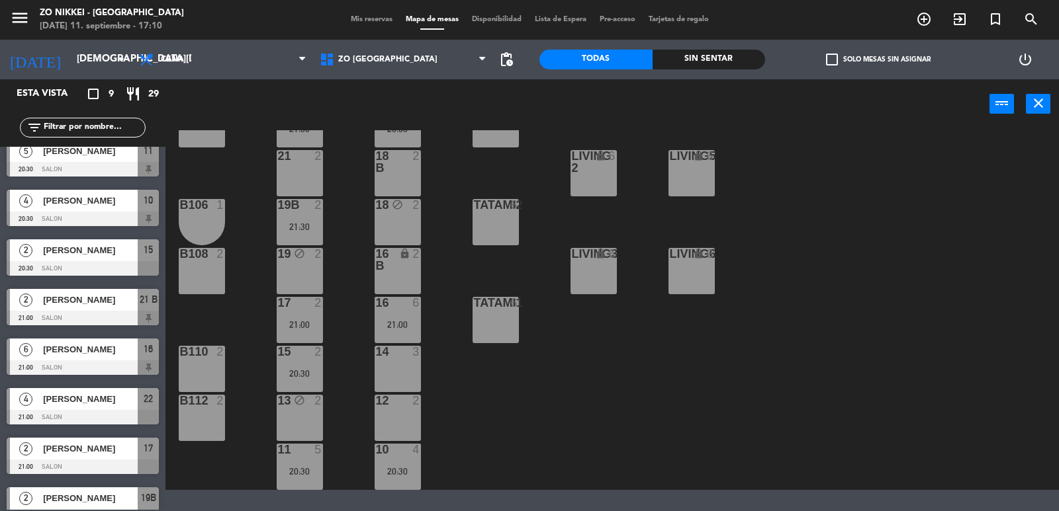
scroll to position [83, 0]
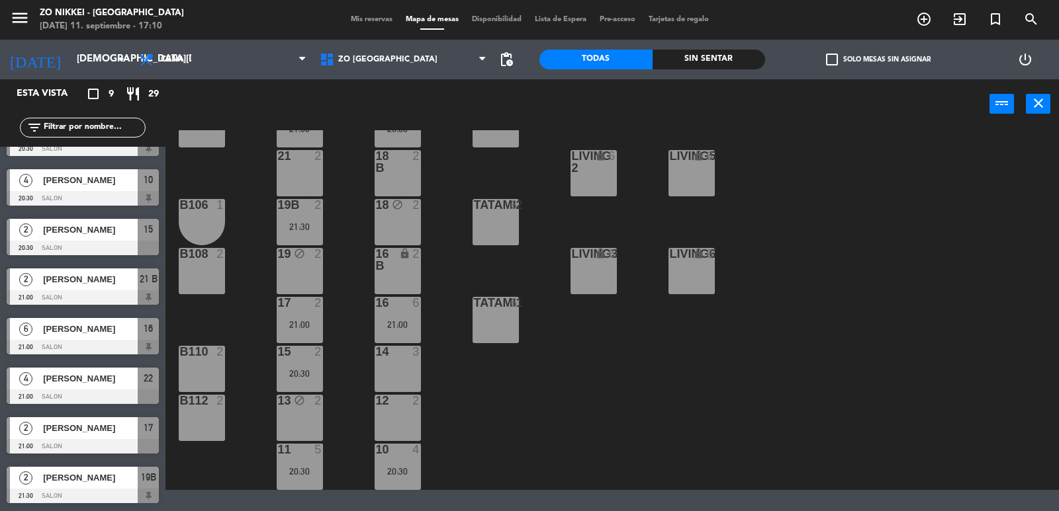
click at [76, 437] on div "[PERSON_NAME]" at bounding box center [90, 429] width 96 height 22
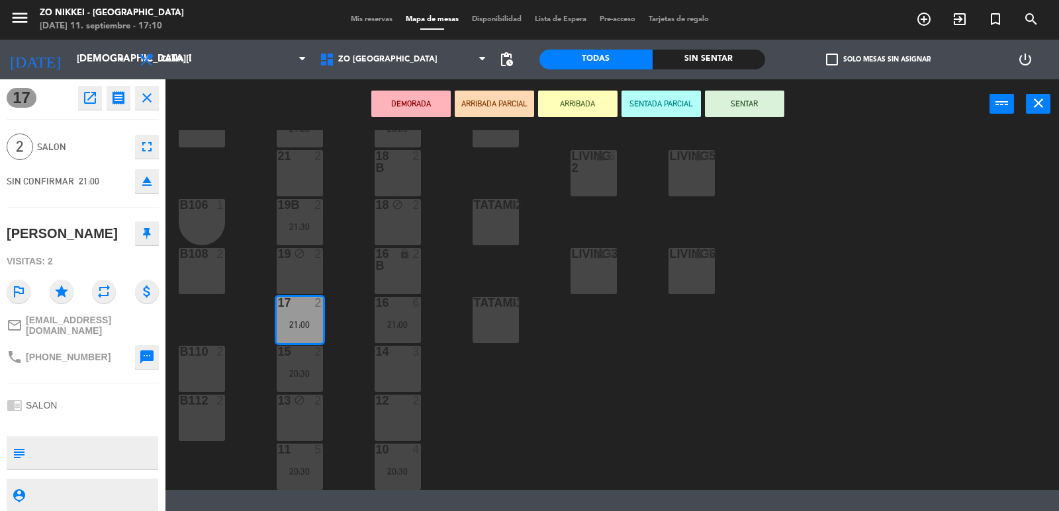
click at [246, 384] on div "22 4 21:00 23 4 B102 2 Living1 lock 6 LIVING4 lock 6 20 2 20:00 21 B 2 21:00 B1…" at bounding box center [617, 310] width 883 height 360
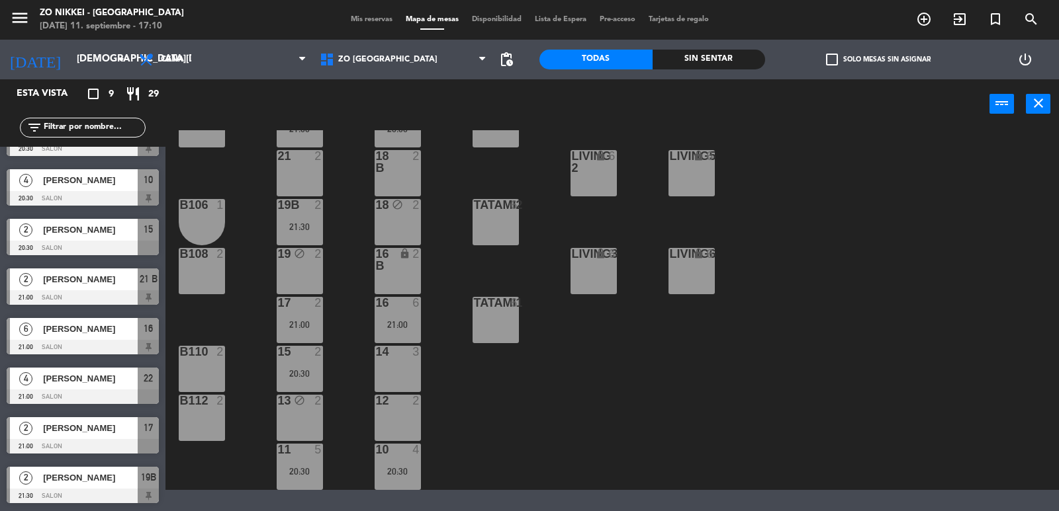
click at [98, 474] on span "[PERSON_NAME]" at bounding box center [90, 478] width 95 height 14
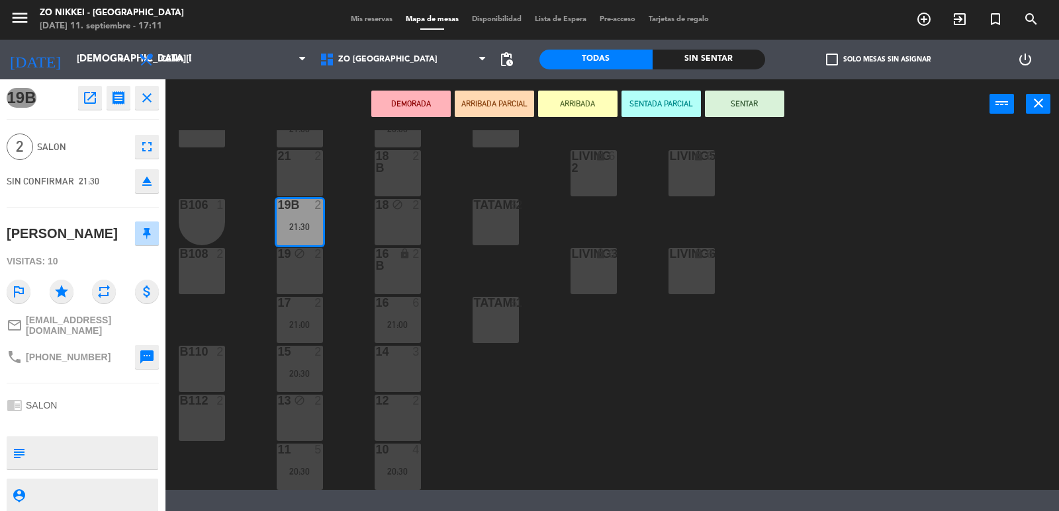
scroll to position [32, 0]
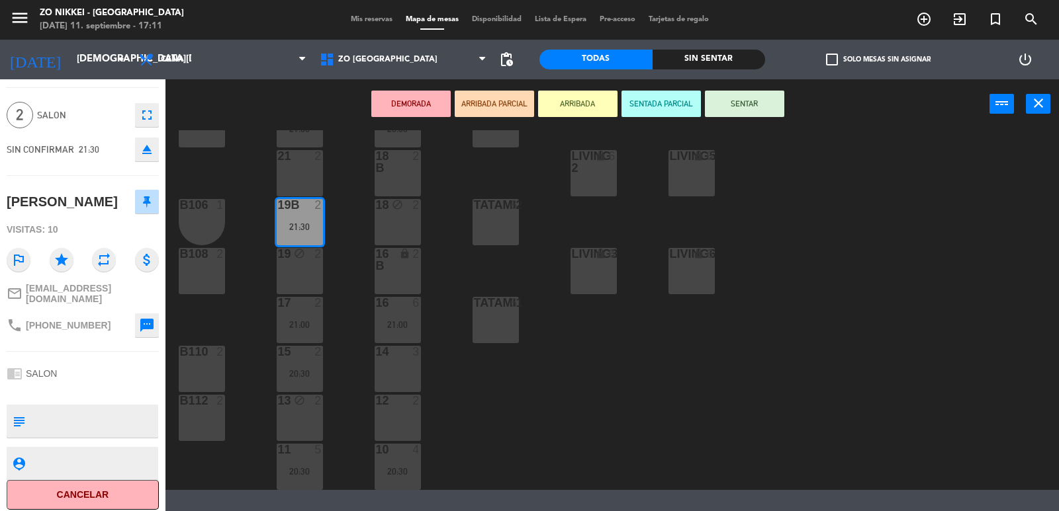
click at [237, 339] on div "22 4 21:00 23 4 B102 2 Living1 lock 6 LIVING4 lock 6 20 2 20:00 21 B 2 21:00 B1…" at bounding box center [617, 310] width 883 height 360
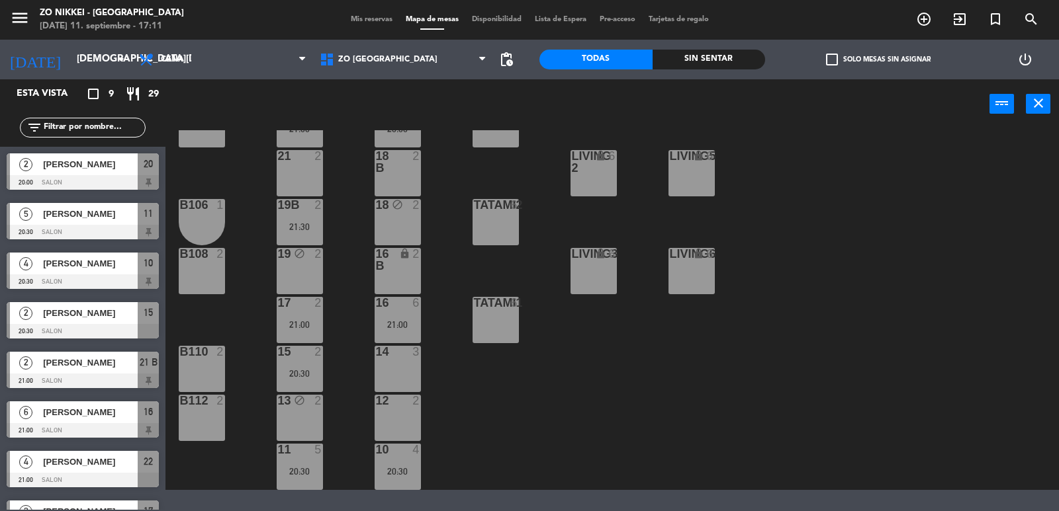
scroll to position [83, 0]
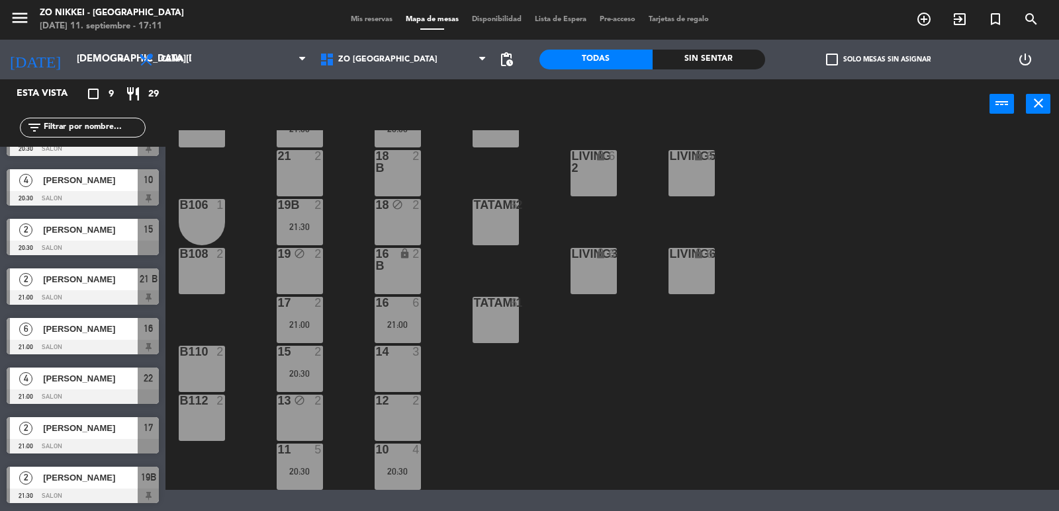
click at [306, 369] on div "20:30" at bounding box center [300, 373] width 46 height 9
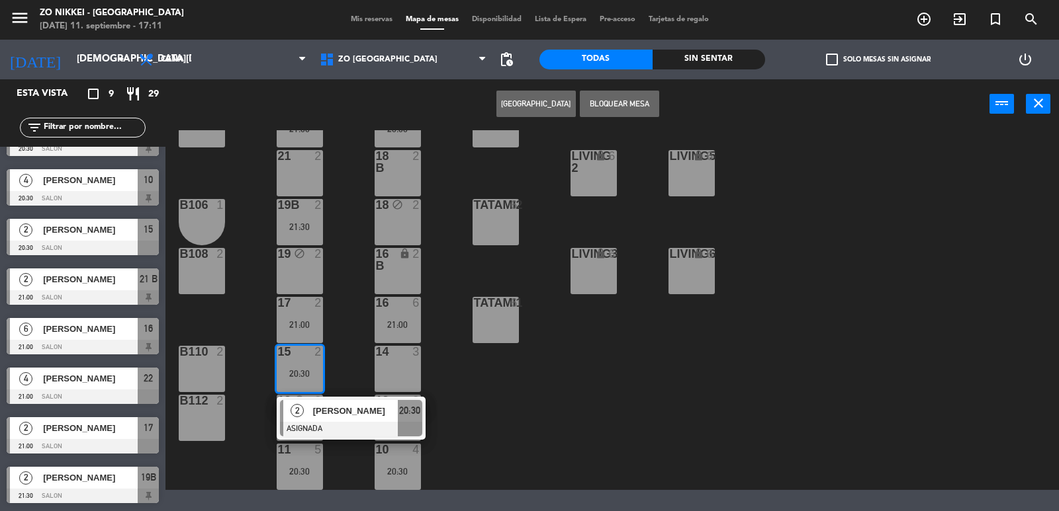
click at [343, 406] on span "[PERSON_NAME]" at bounding box center [355, 411] width 85 height 14
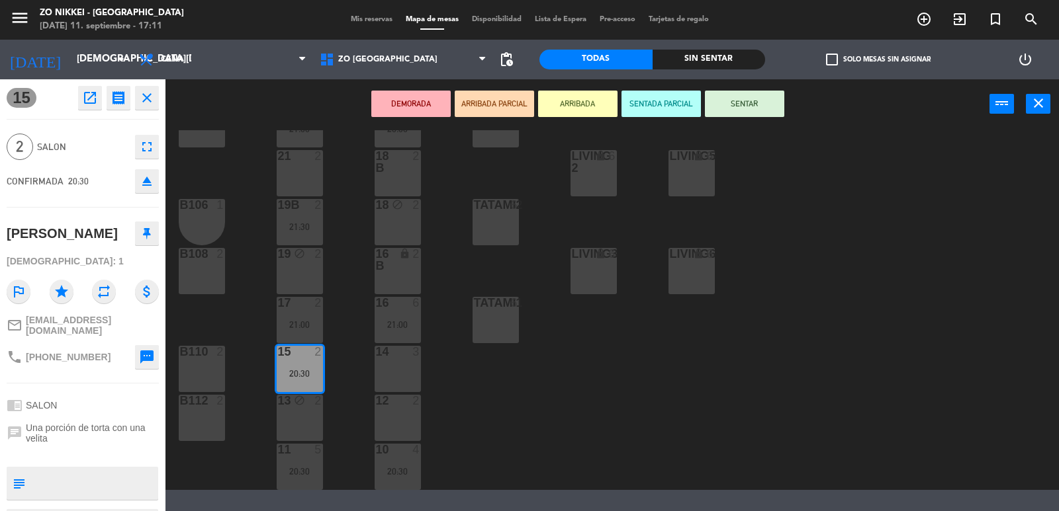
click at [623, 403] on div "22 4 21:00 23 4 B102 2 Living1 lock 6 LIVING4 lock 6 20 2 20:00 21 B 2 21:00 B1…" at bounding box center [617, 310] width 883 height 360
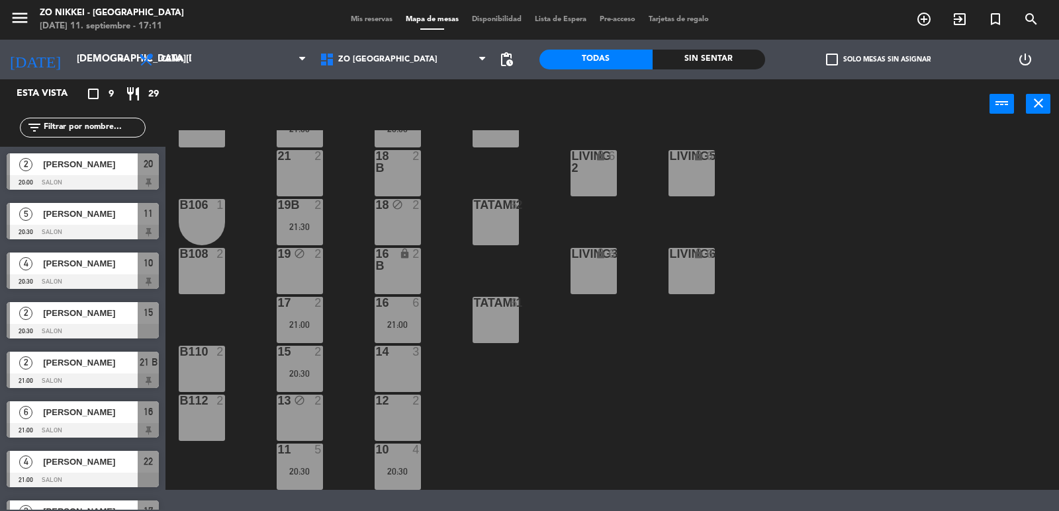
scroll to position [0, 0]
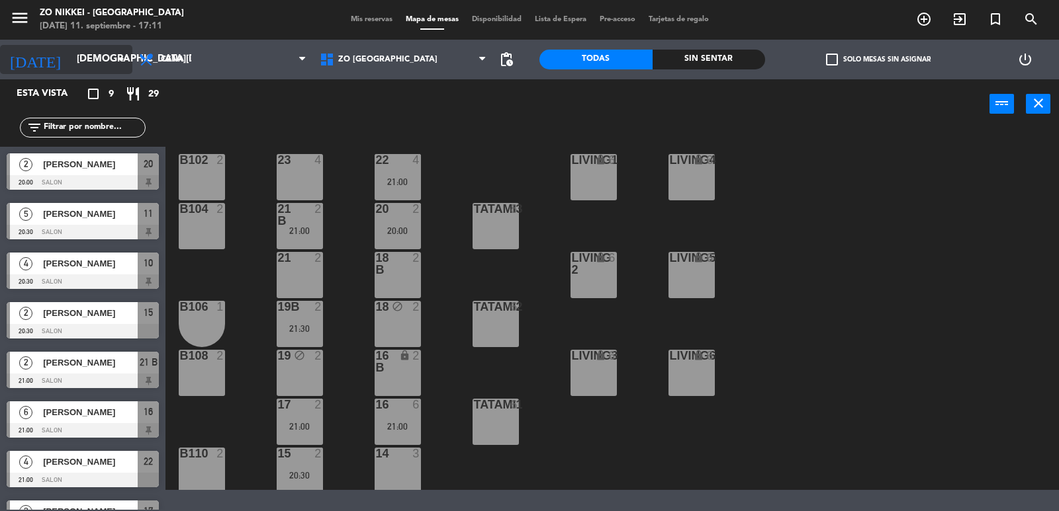
click at [71, 54] on input "[DEMOGRAPHIC_DATA][DATE]" at bounding box center [134, 59] width 128 height 25
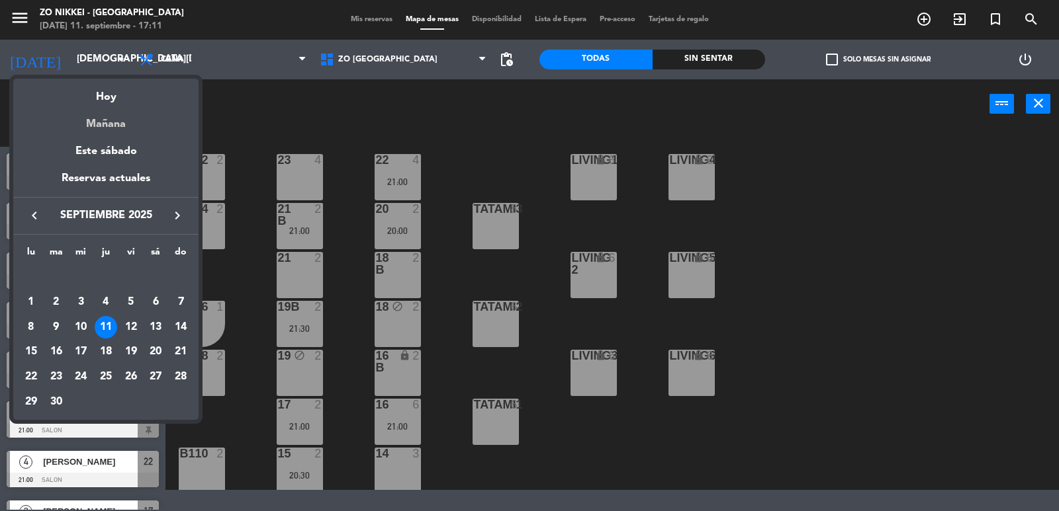
click at [97, 114] on div "Mañana" at bounding box center [105, 119] width 185 height 27
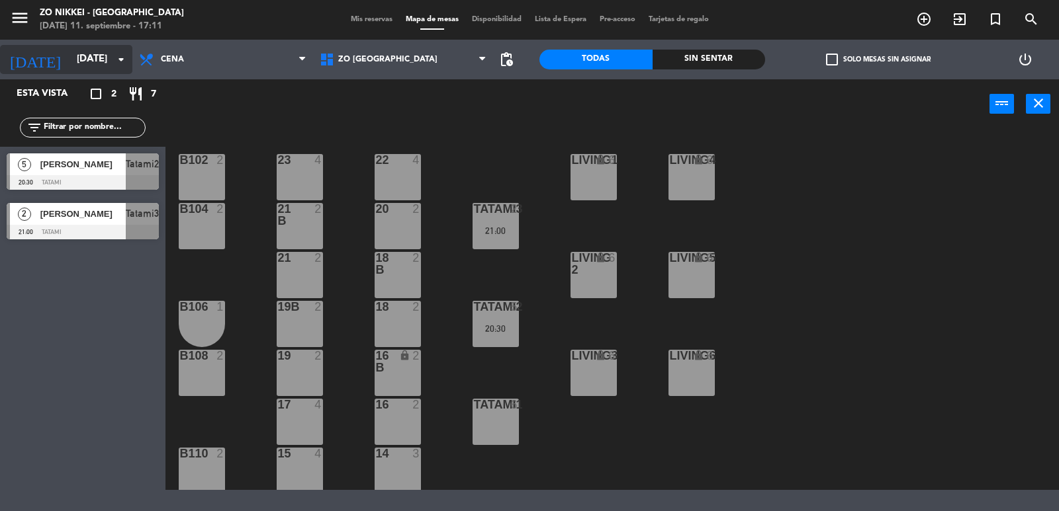
click at [79, 61] on input "[DATE]" at bounding box center [134, 59] width 128 height 25
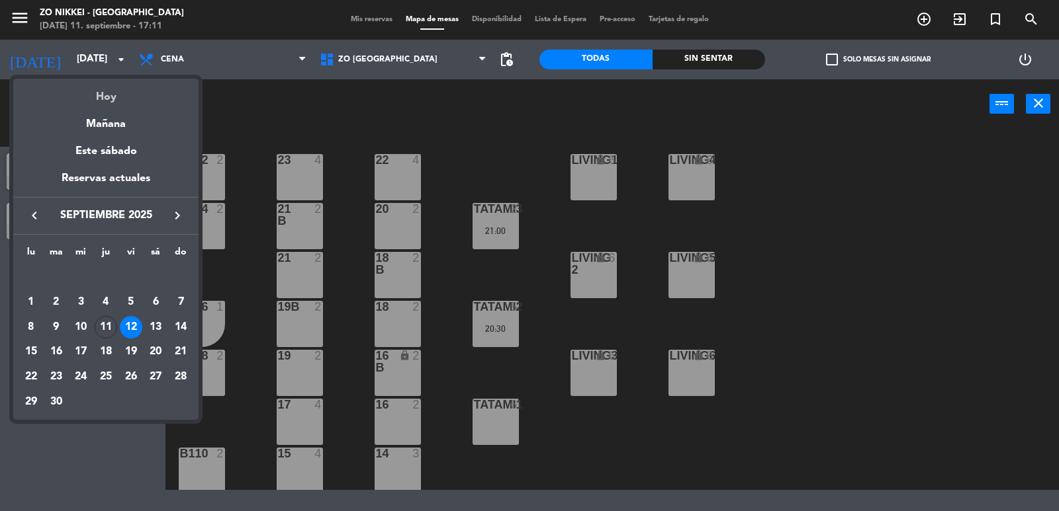
click at [99, 100] on div "Hoy" at bounding box center [105, 92] width 185 height 27
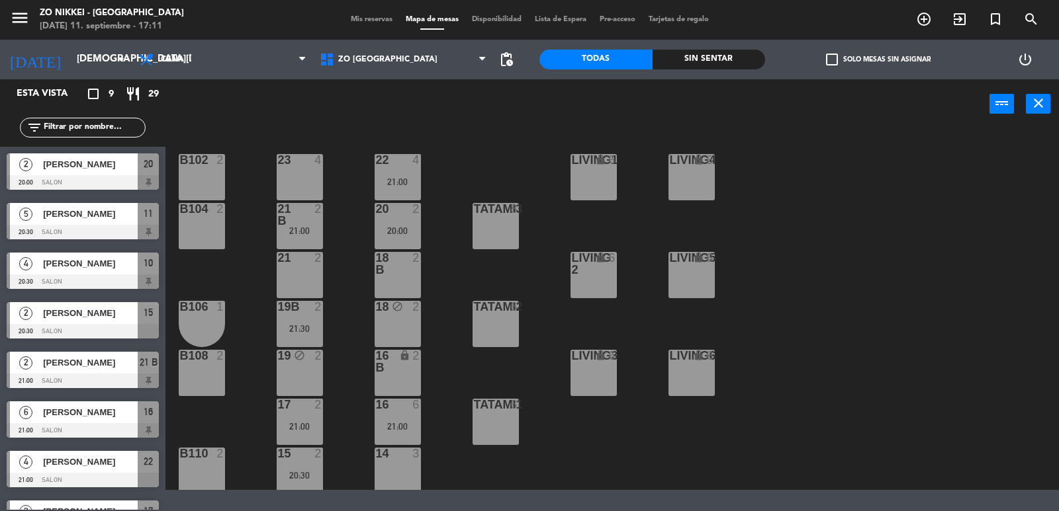
click at [780, 197] on div "22 4 21:00 23 4 B102 2 Living1 lock 6 LIVING4 lock 6 20 2 20:00 21 B 2 21:00 B1…" at bounding box center [617, 310] width 883 height 360
click at [106, 51] on input "[DEMOGRAPHIC_DATA][DATE]" at bounding box center [134, 59] width 128 height 25
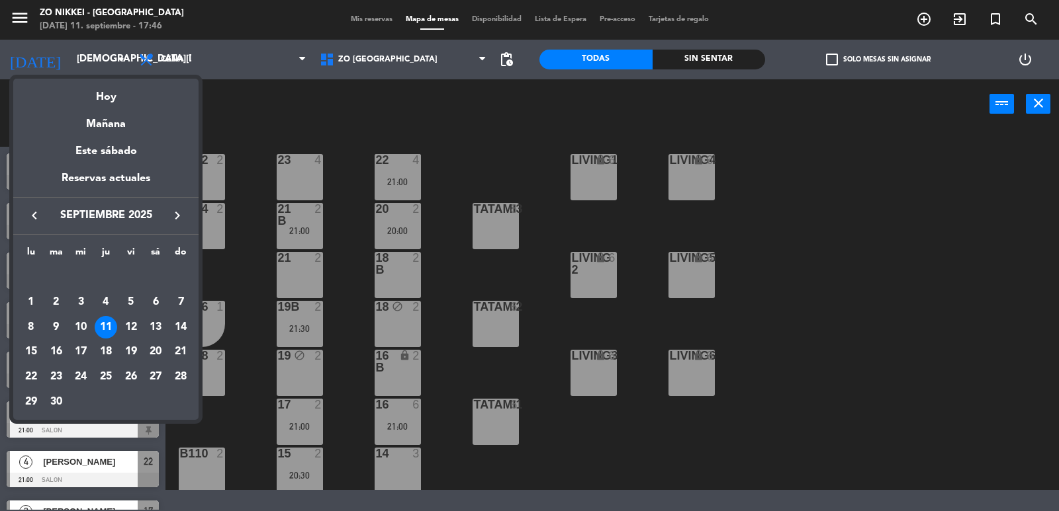
click at [107, 328] on div "11" at bounding box center [106, 327] width 22 height 22
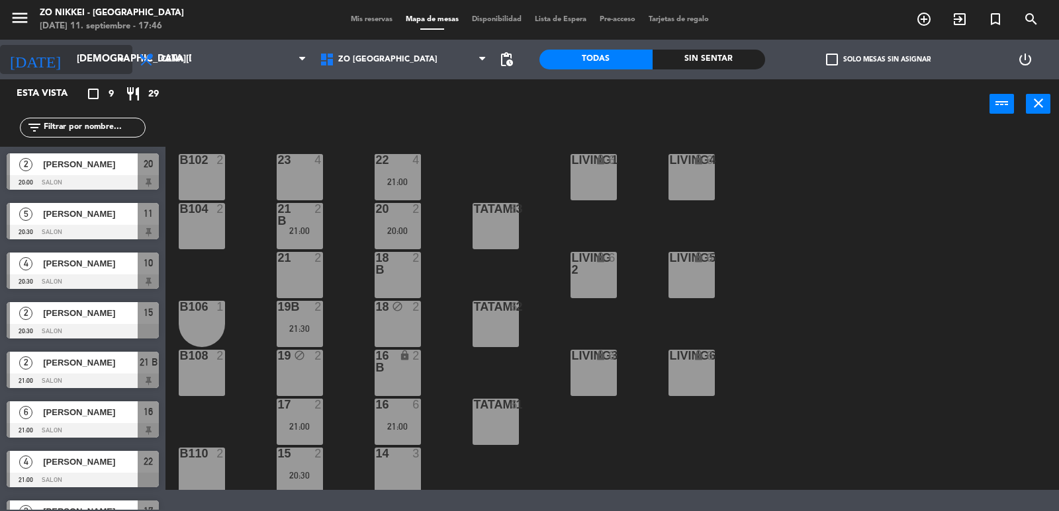
click at [109, 55] on input "[DEMOGRAPHIC_DATA][DATE]" at bounding box center [134, 59] width 128 height 25
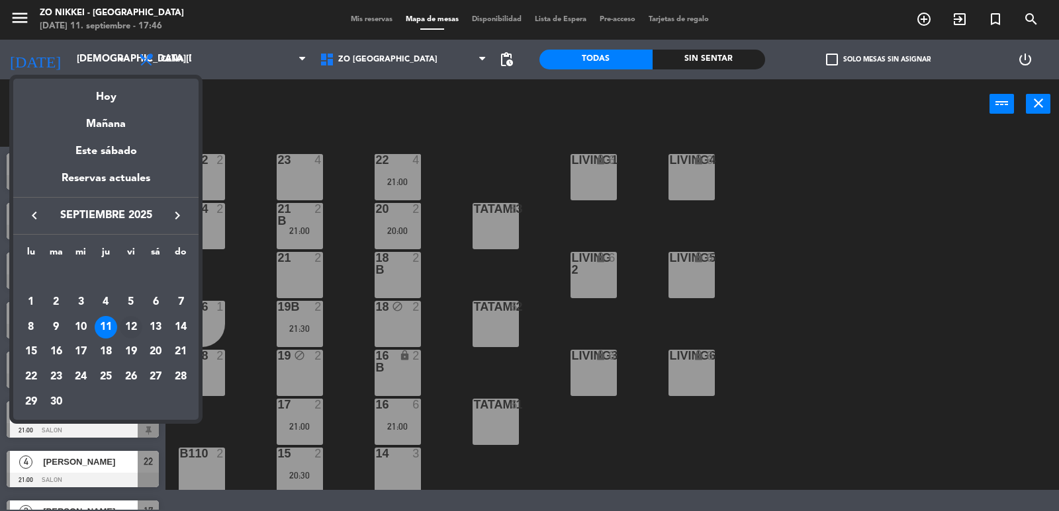
click at [126, 321] on div "12" at bounding box center [131, 327] width 22 height 22
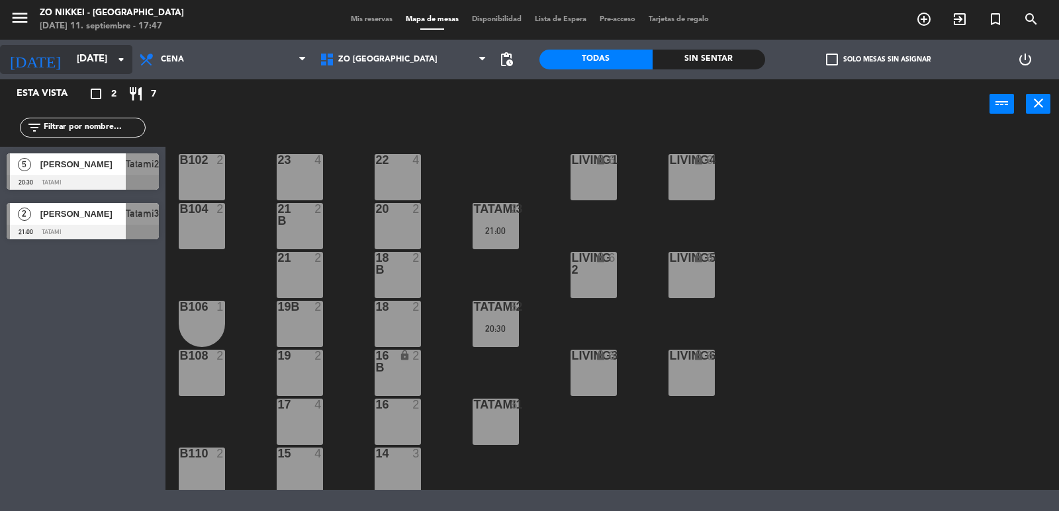
click at [127, 62] on icon "arrow_drop_down" at bounding box center [121, 60] width 16 height 16
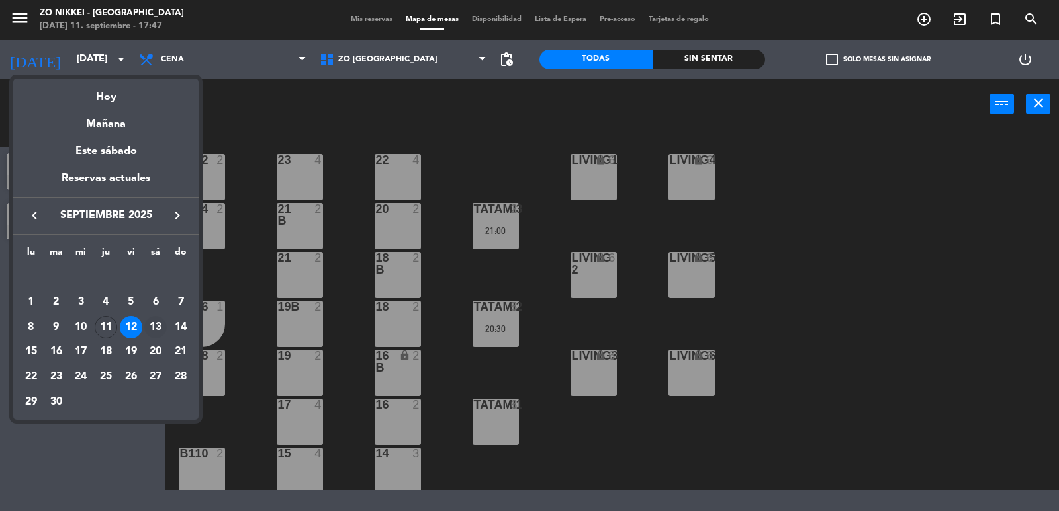
click at [161, 322] on div "13" at bounding box center [155, 327] width 22 height 22
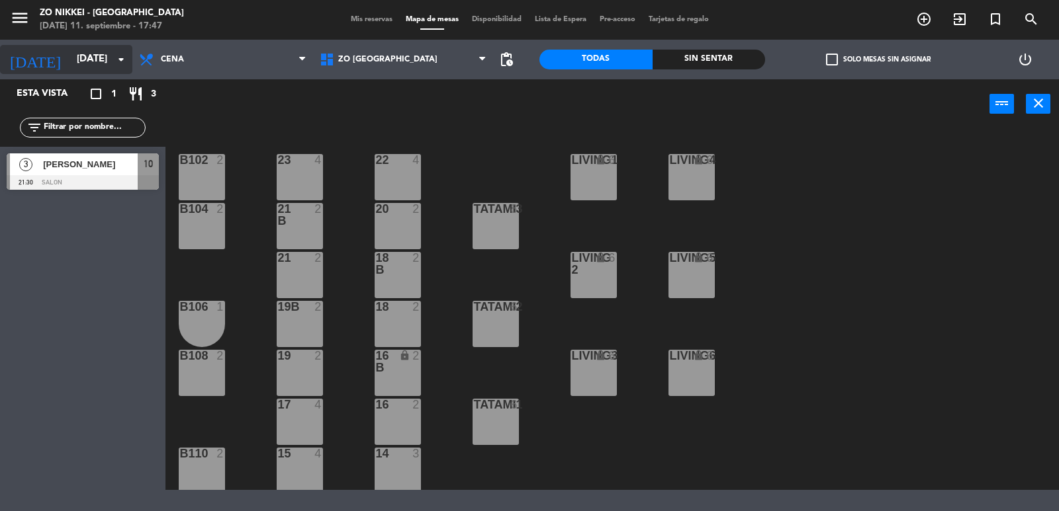
click at [120, 54] on icon "arrow_drop_down" at bounding box center [121, 60] width 16 height 16
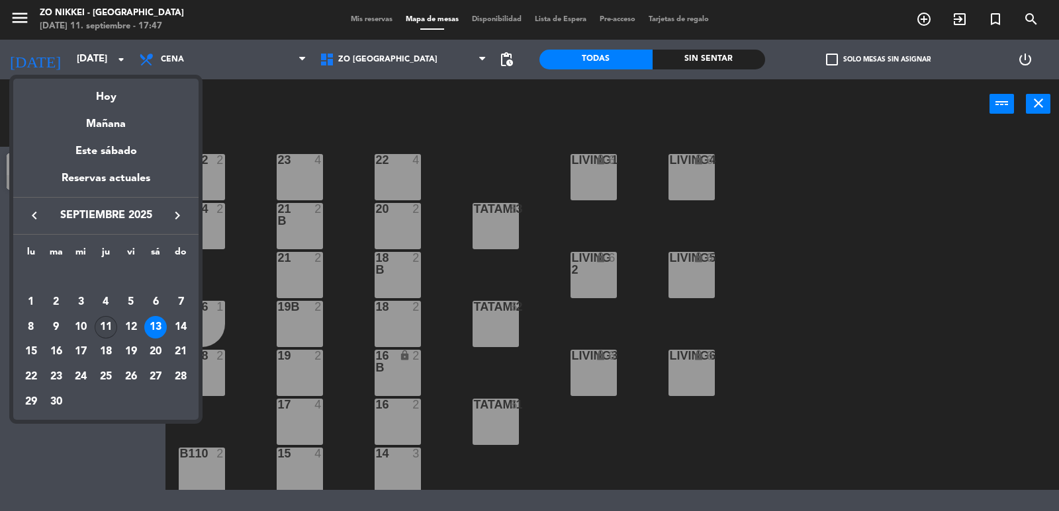
click at [106, 332] on div "11" at bounding box center [106, 327] width 22 height 22
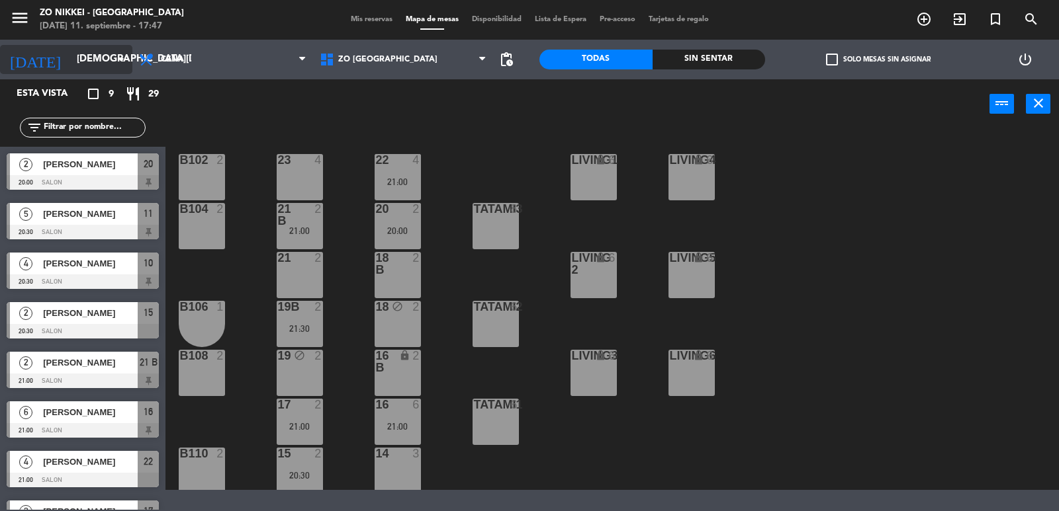
click at [124, 65] on icon "arrow_drop_down" at bounding box center [121, 60] width 16 height 16
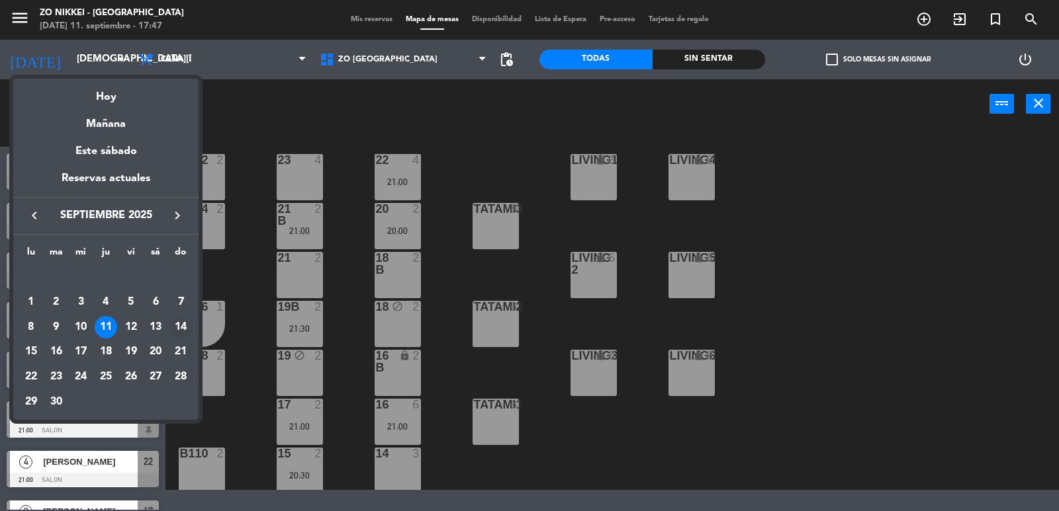
click at [183, 331] on div "14" at bounding box center [180, 327] width 22 height 22
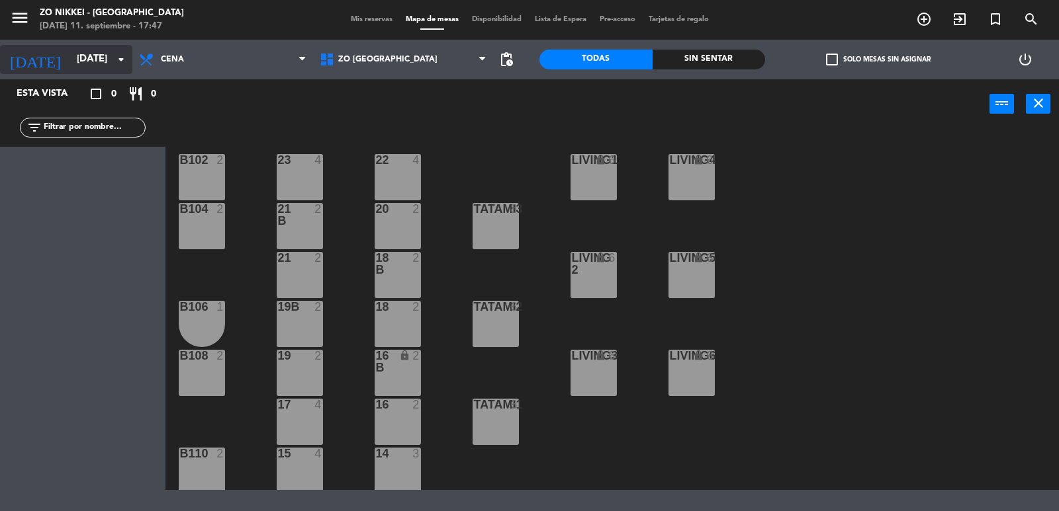
click at [115, 52] on icon "arrow_drop_down" at bounding box center [121, 60] width 16 height 16
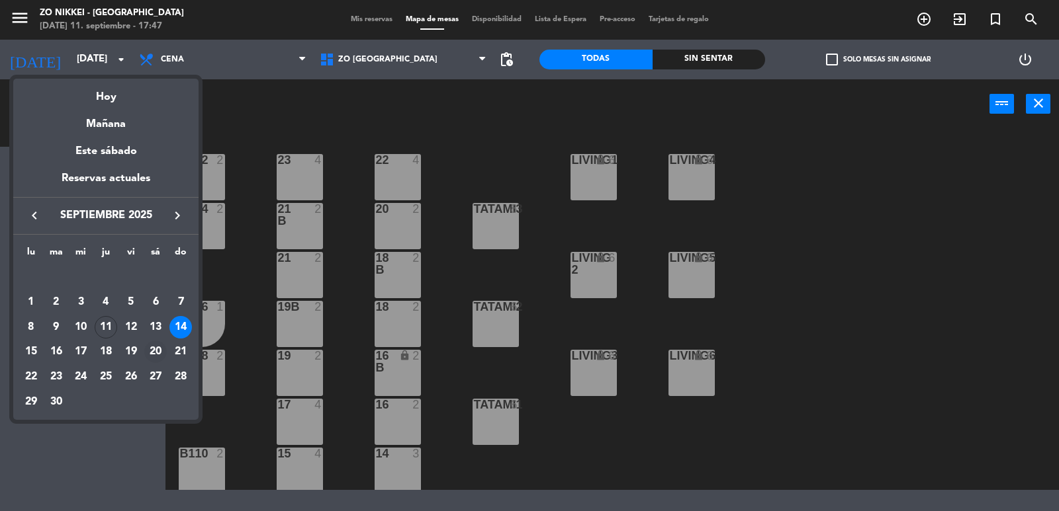
click at [160, 345] on div "20" at bounding box center [155, 352] width 22 height 22
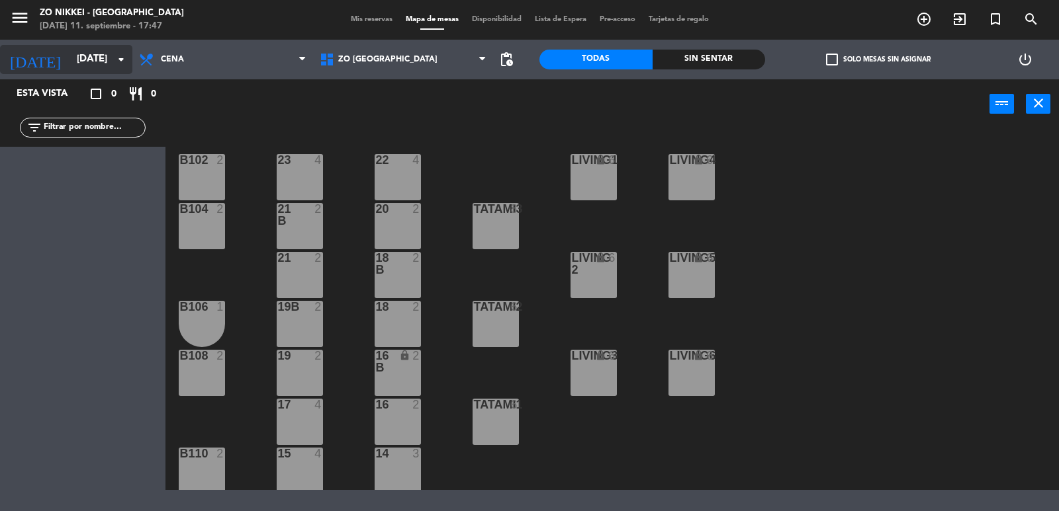
click at [105, 54] on input "[DATE]" at bounding box center [134, 59] width 128 height 25
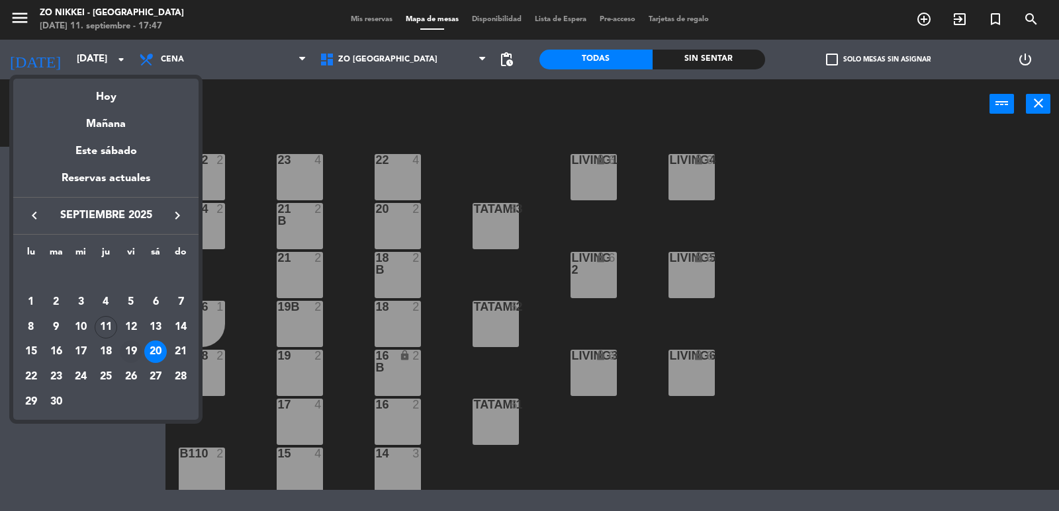
click at [130, 347] on div "19" at bounding box center [131, 352] width 22 height 22
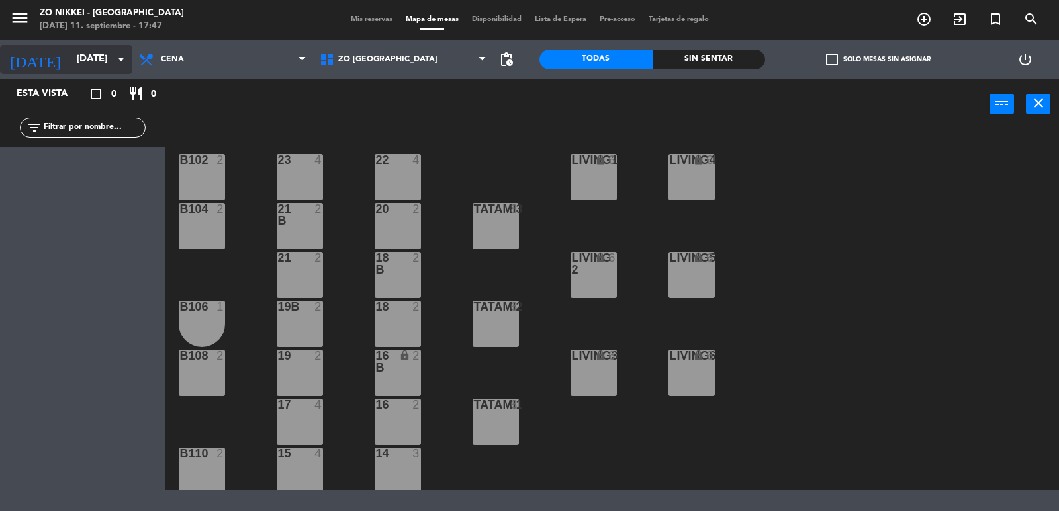
click at [102, 60] on input "[DATE]" at bounding box center [134, 59] width 128 height 25
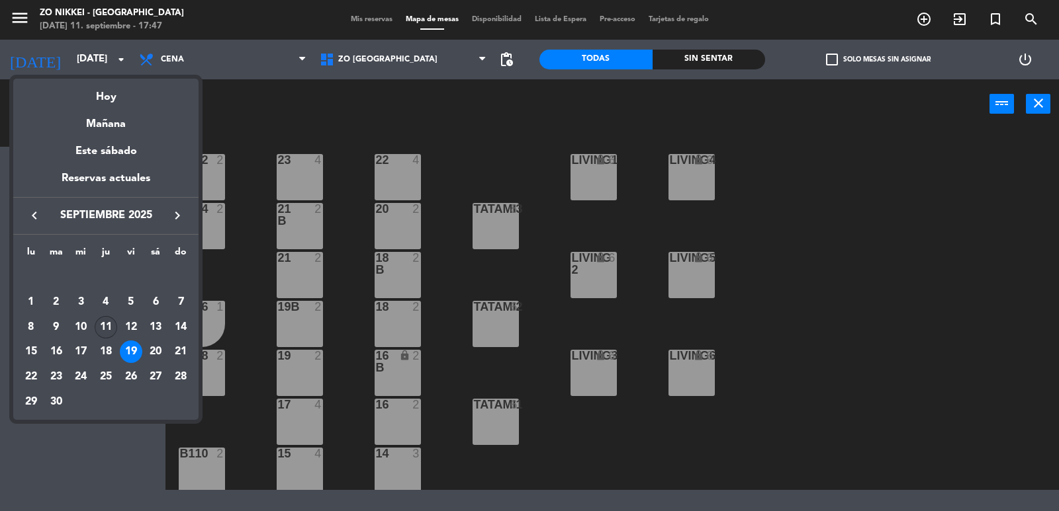
click at [111, 325] on div "11" at bounding box center [106, 327] width 22 height 22
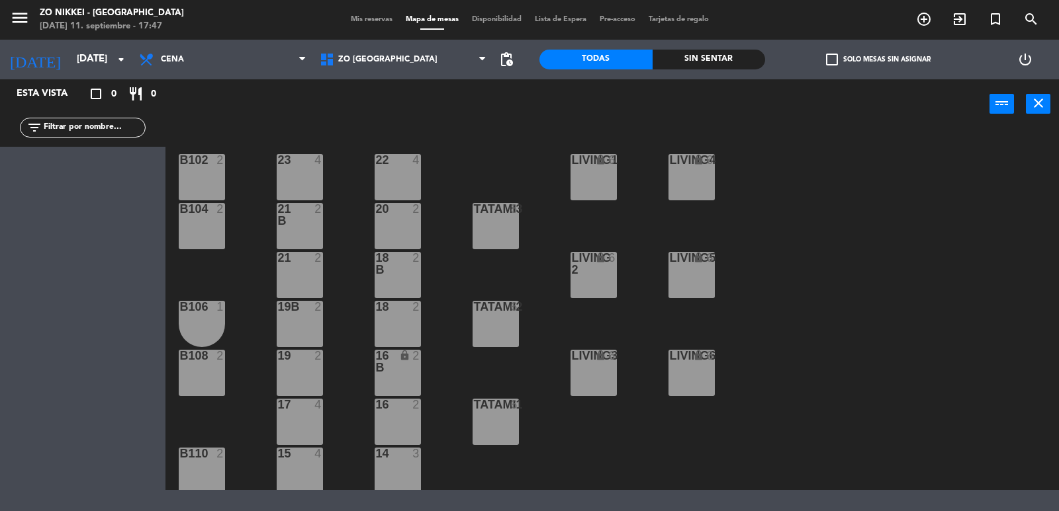
type input "[DEMOGRAPHIC_DATA][DATE]"
